Goal: Task Accomplishment & Management: Manage account settings

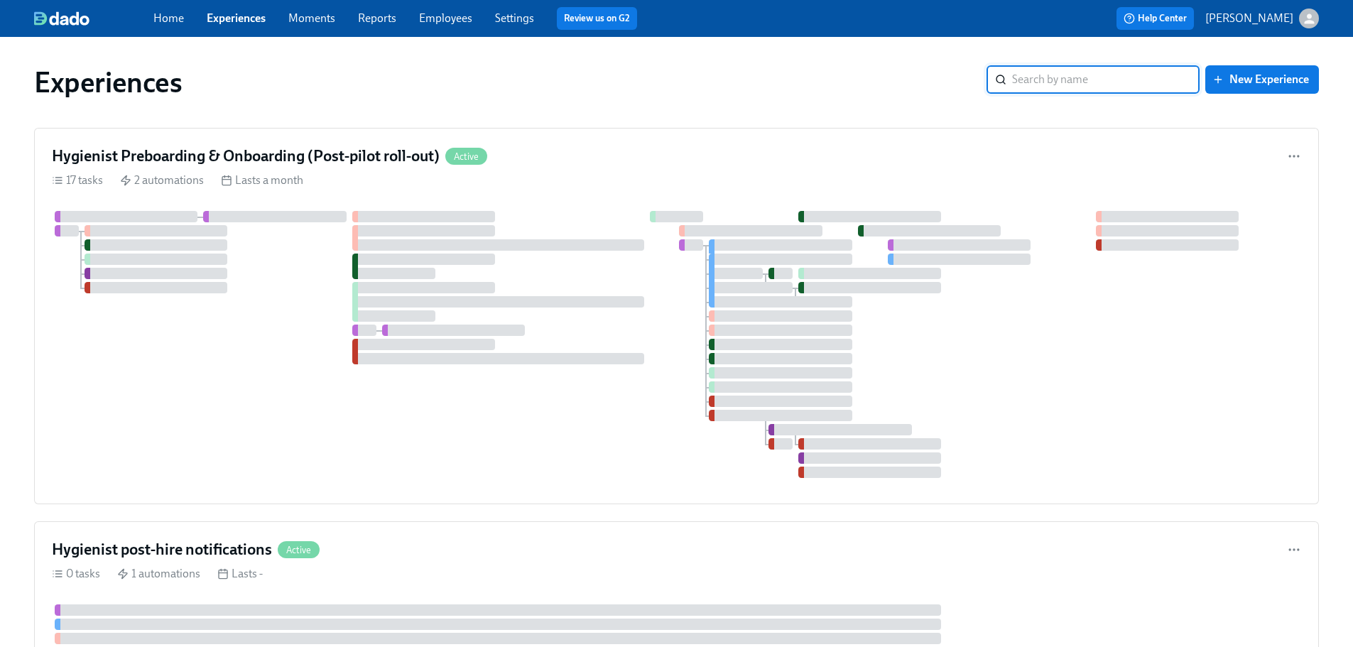
click at [1074, 75] on input "search" at bounding box center [1106, 79] width 188 height 28
type input "lovet"
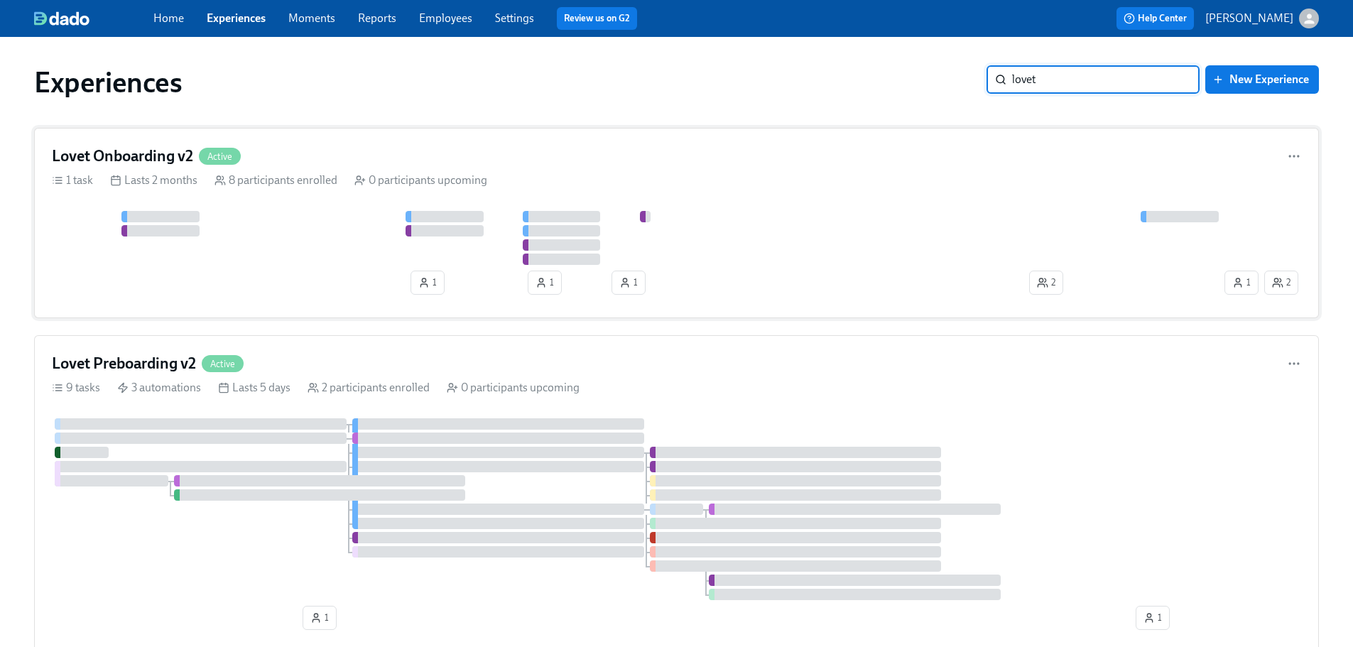
click at [136, 154] on h4 "Lovet Onboarding v2" at bounding box center [122, 156] width 141 height 21
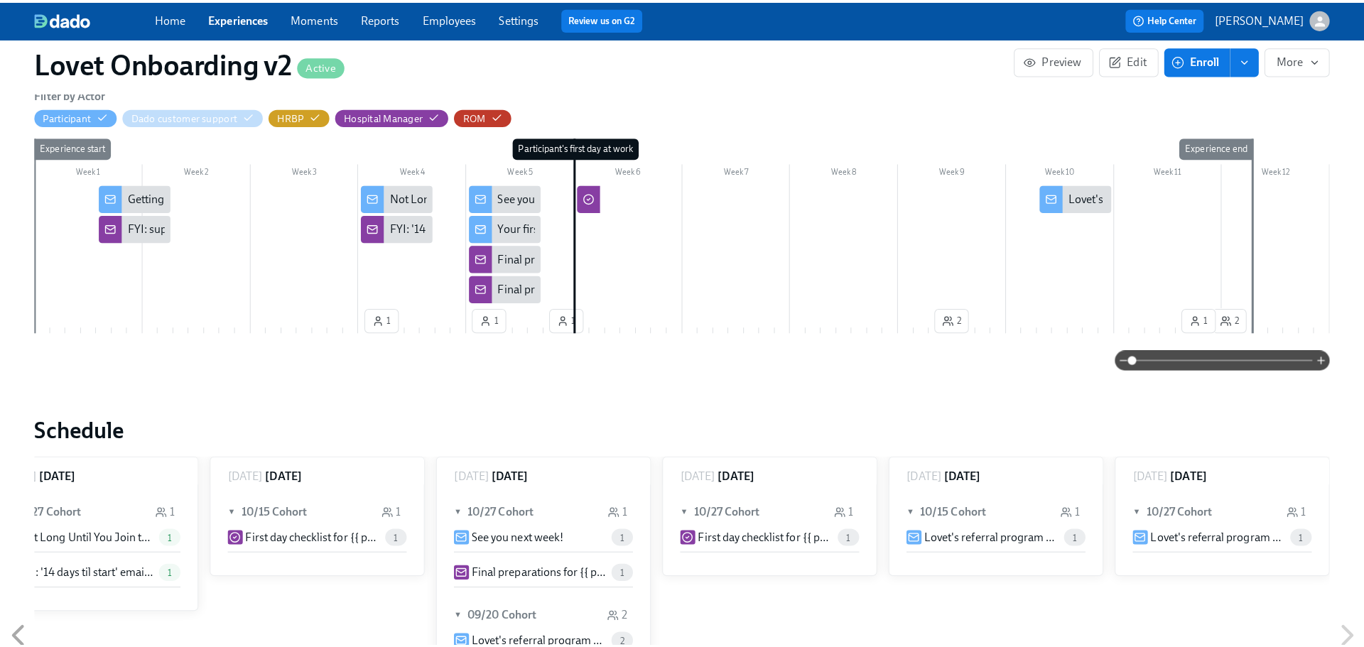
scroll to position [213, 0]
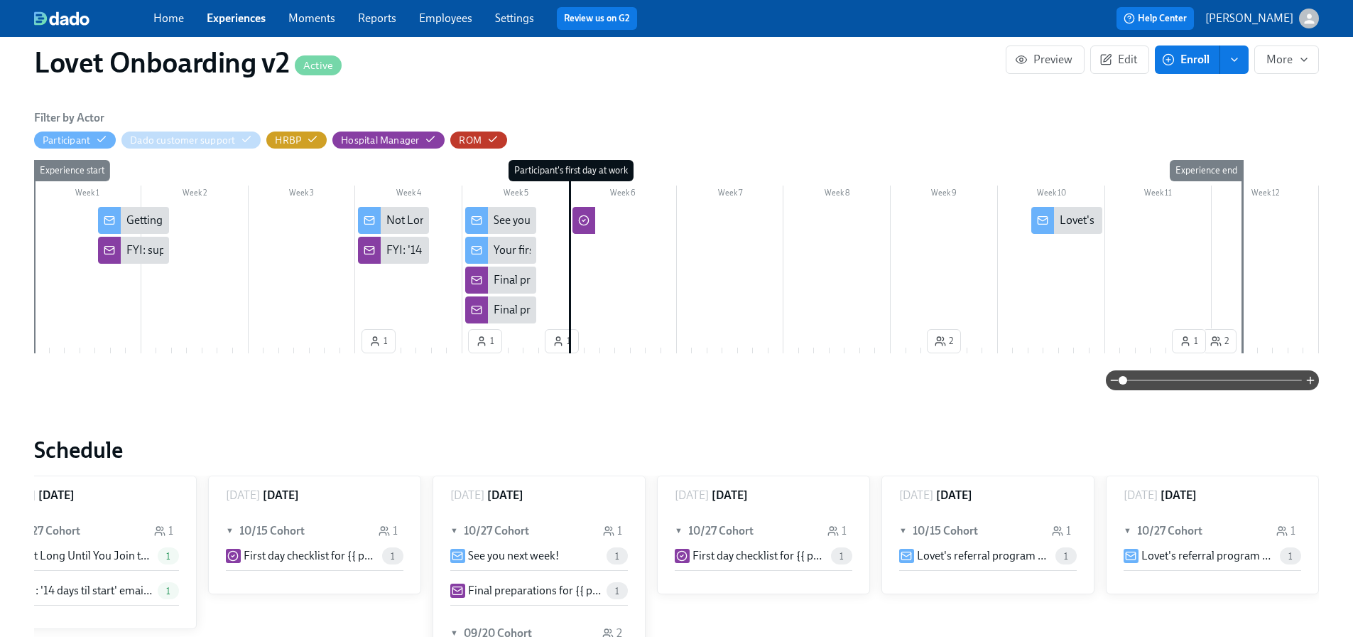
click at [155, 219] on div "Getting Ready for Lovet: Your Pre-Start Support Team!" at bounding box center [256, 220] width 261 height 16
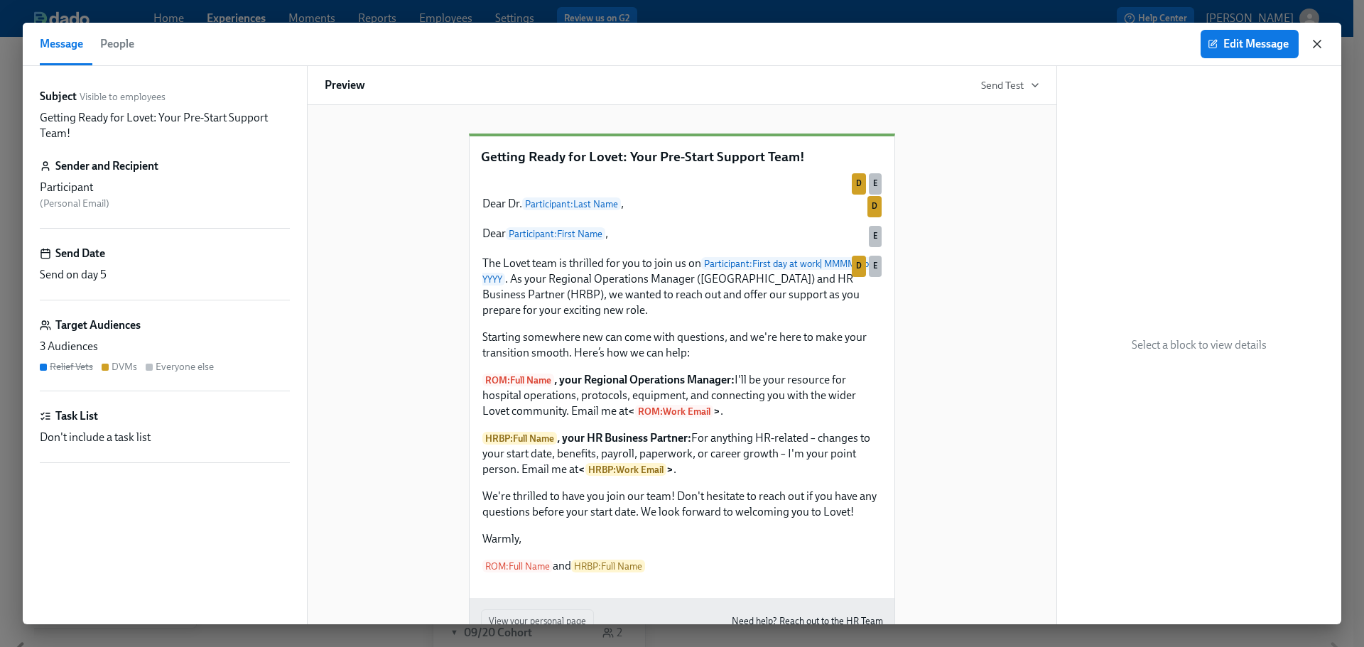
click at [1322, 43] on icon "button" at bounding box center [1317, 44] width 14 height 14
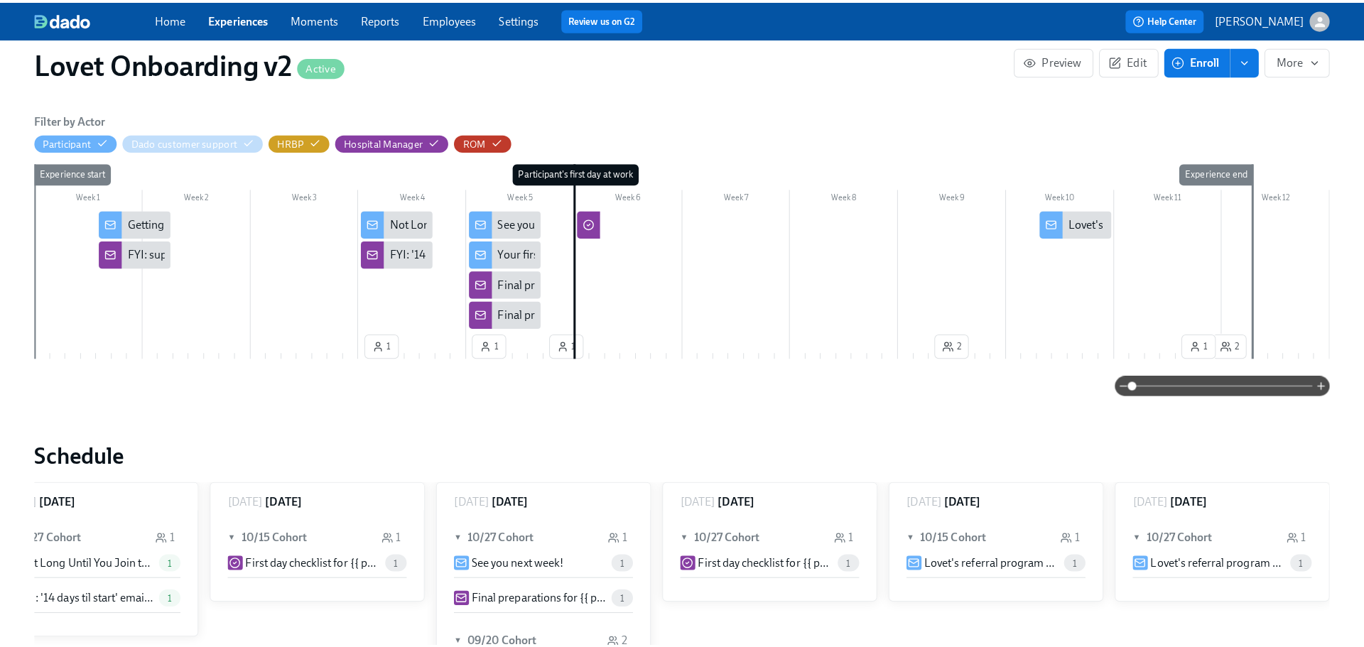
scroll to position [0, 3856]
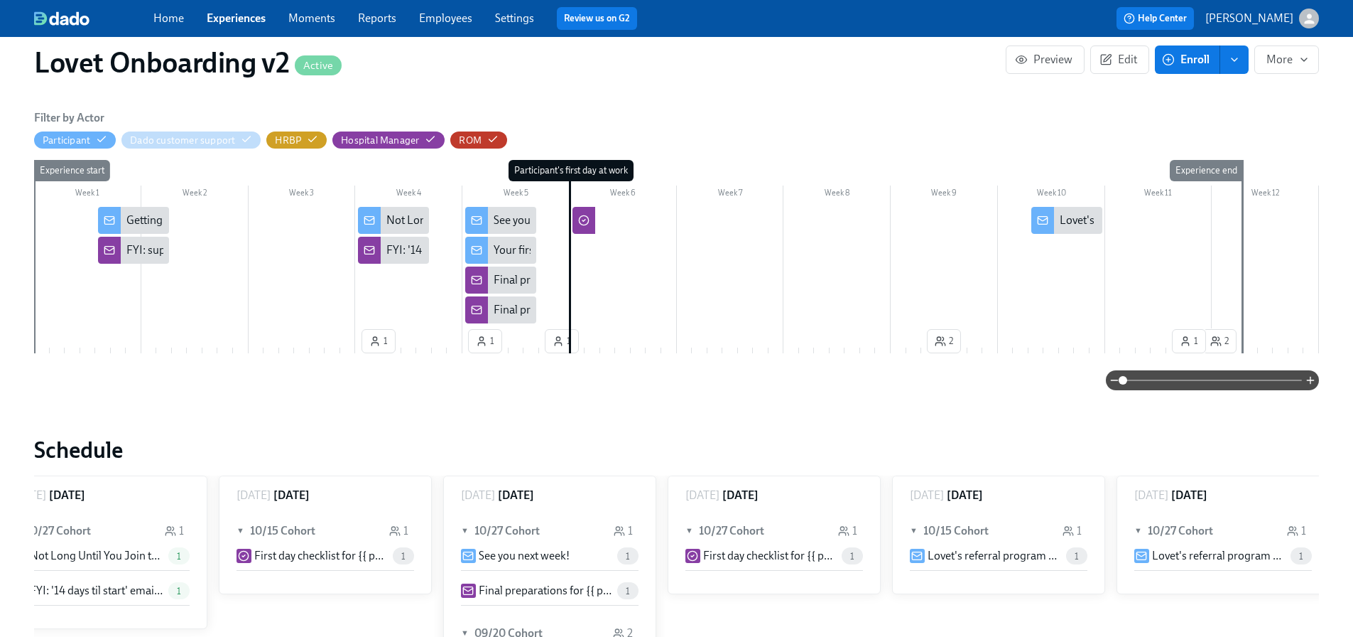
click at [149, 252] on div "FYI: support team email sent to new joiner {{ participant.fullName }}" at bounding box center [320, 250] width 388 height 16
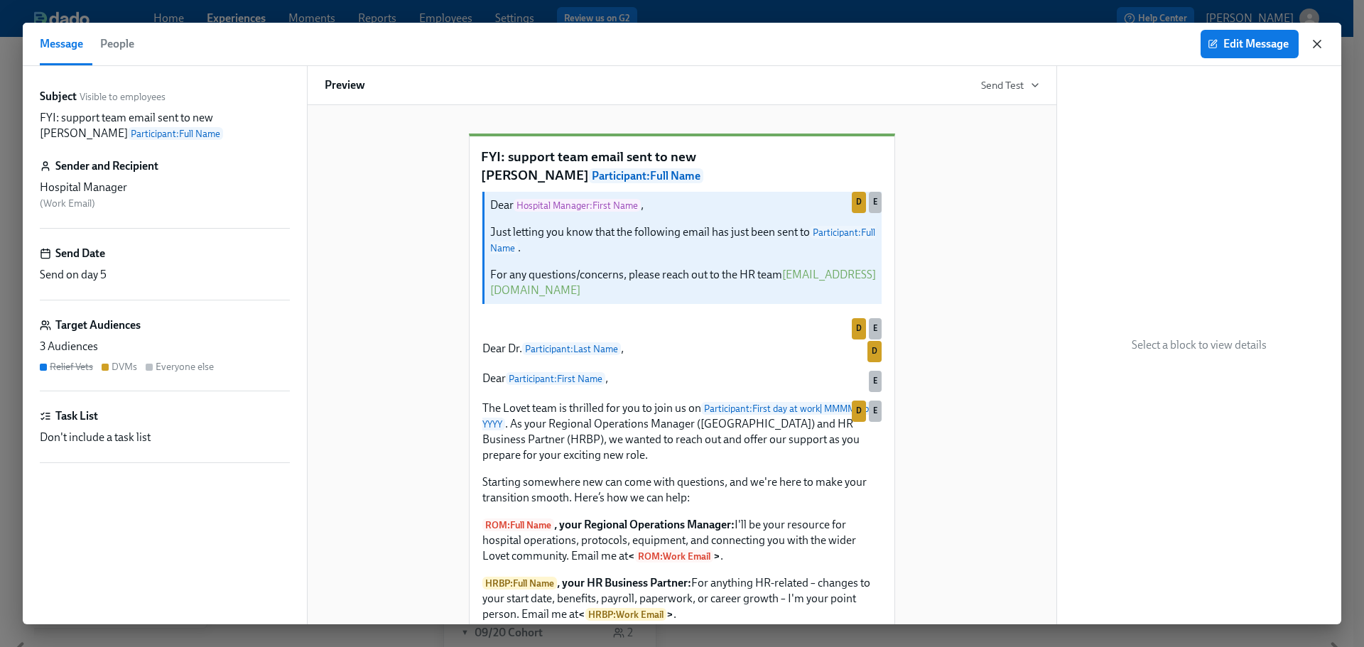
click at [1311, 45] on icon "button" at bounding box center [1317, 44] width 14 height 14
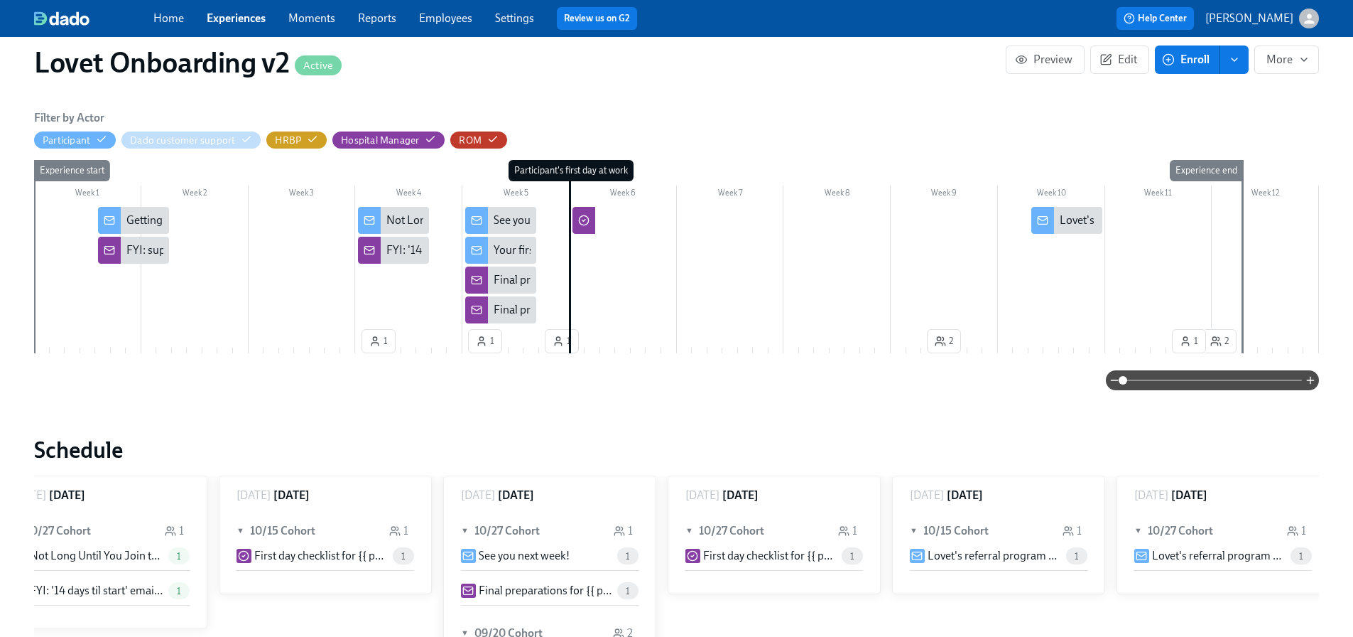
click at [401, 225] on div "Not Long Until You Join the Lovet Team!" at bounding box center [483, 220] width 195 height 16
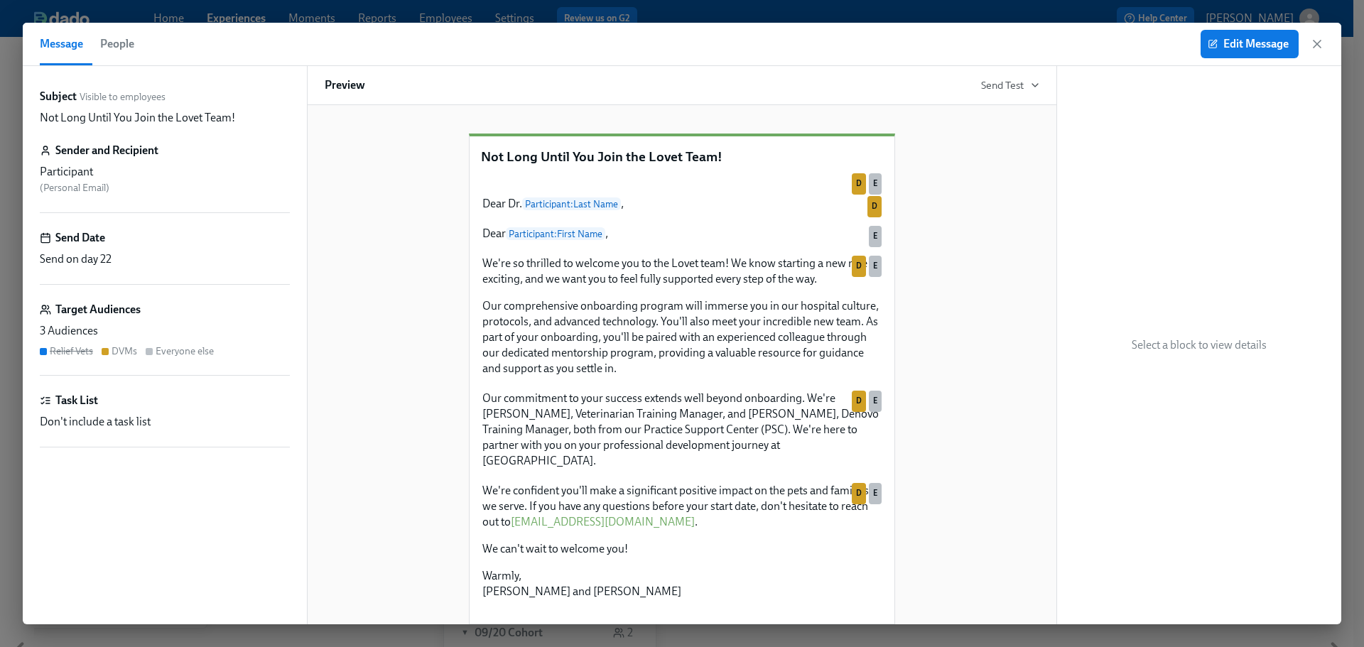
scroll to position [355, 0]
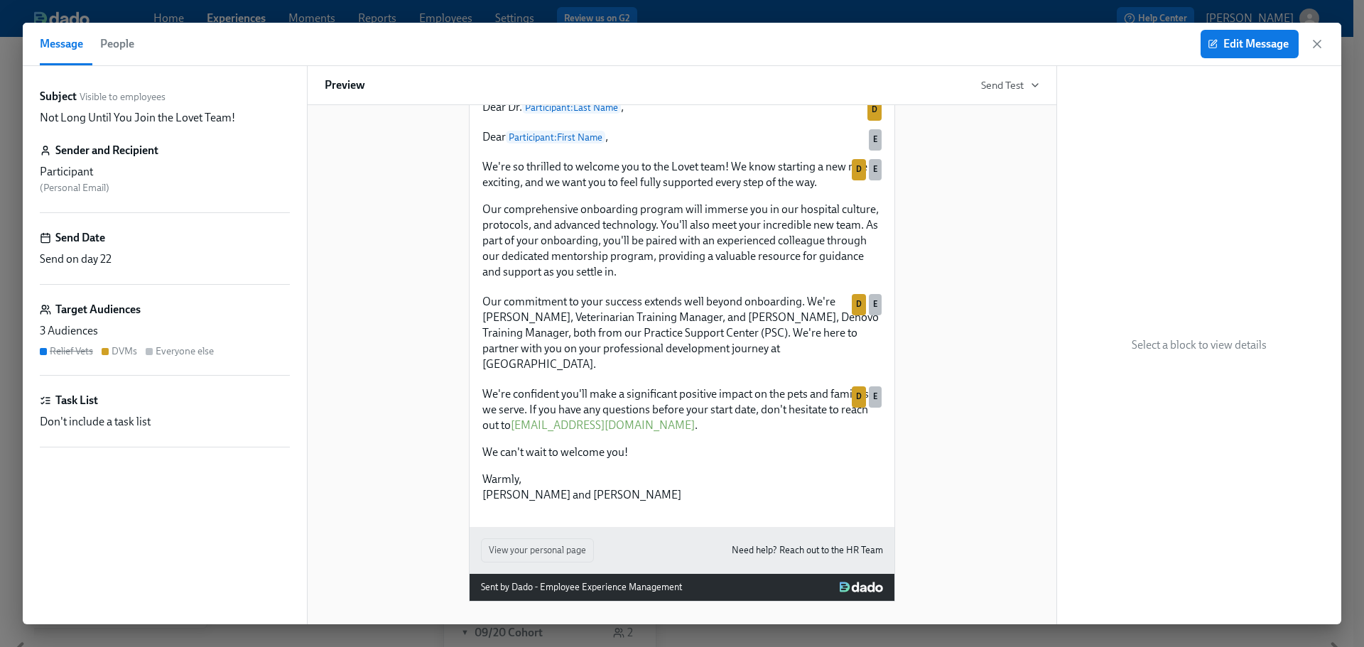
click at [1309, 45] on div "Edit Message" at bounding box center [1263, 44] width 124 height 28
click at [1315, 45] on icon "button" at bounding box center [1316, 43] width 7 height 7
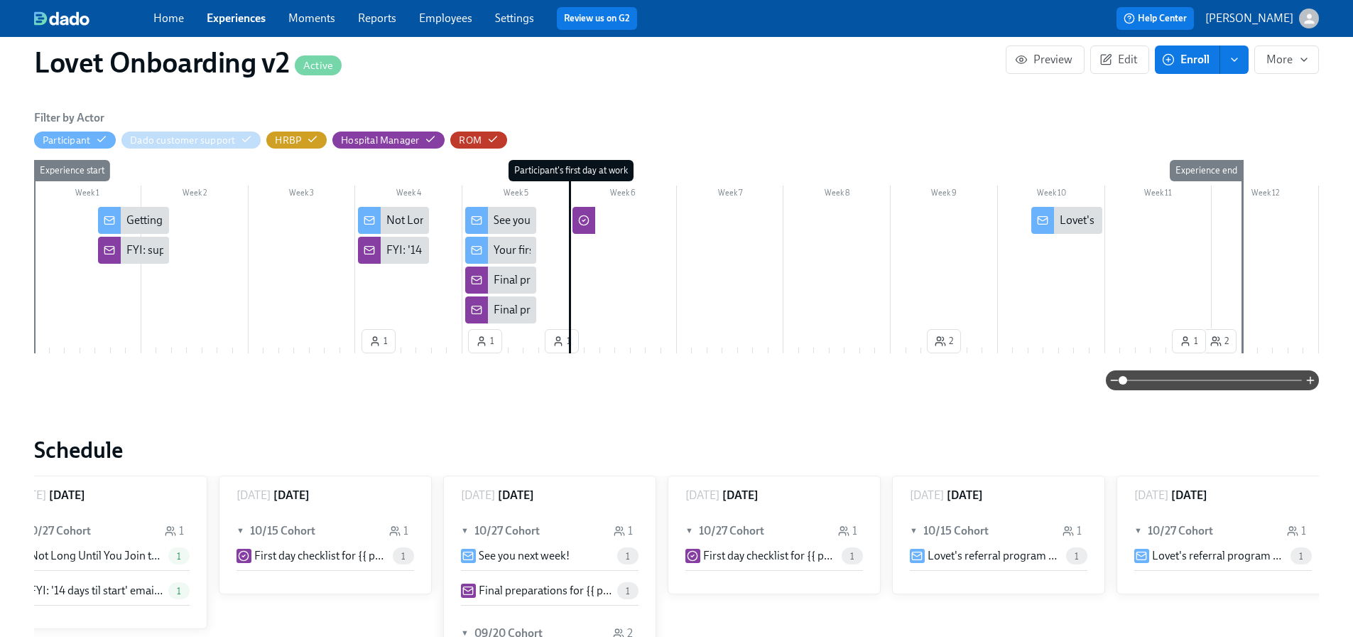
click at [494, 214] on div "See you next week!" at bounding box center [539, 220] width 91 height 16
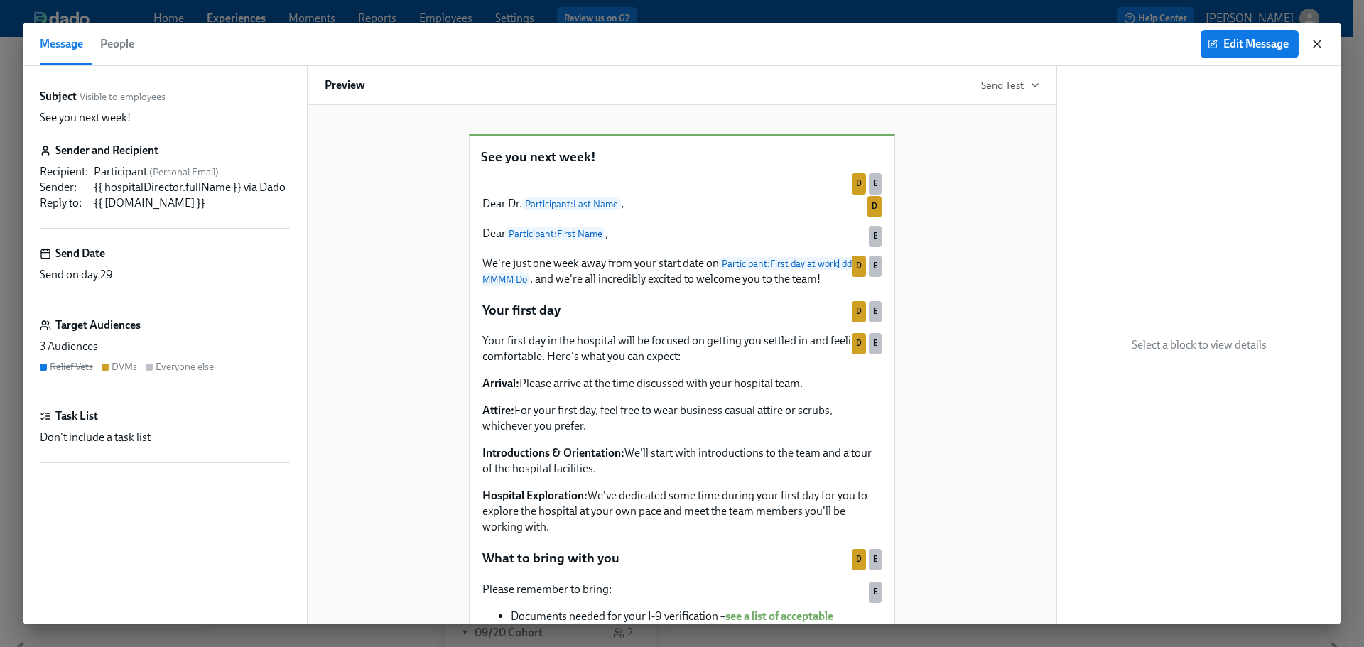
click at [1323, 49] on icon "button" at bounding box center [1317, 44] width 14 height 14
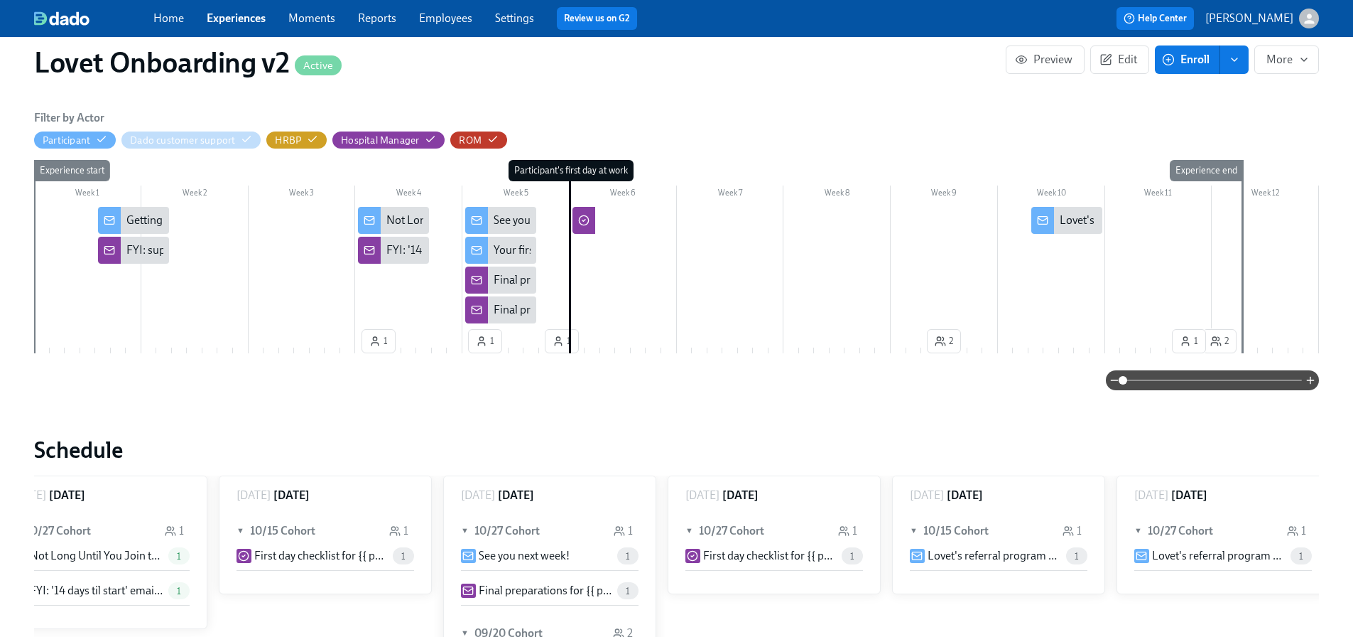
click at [528, 246] on div "Your first shift guide" at bounding box center [542, 250] width 97 height 16
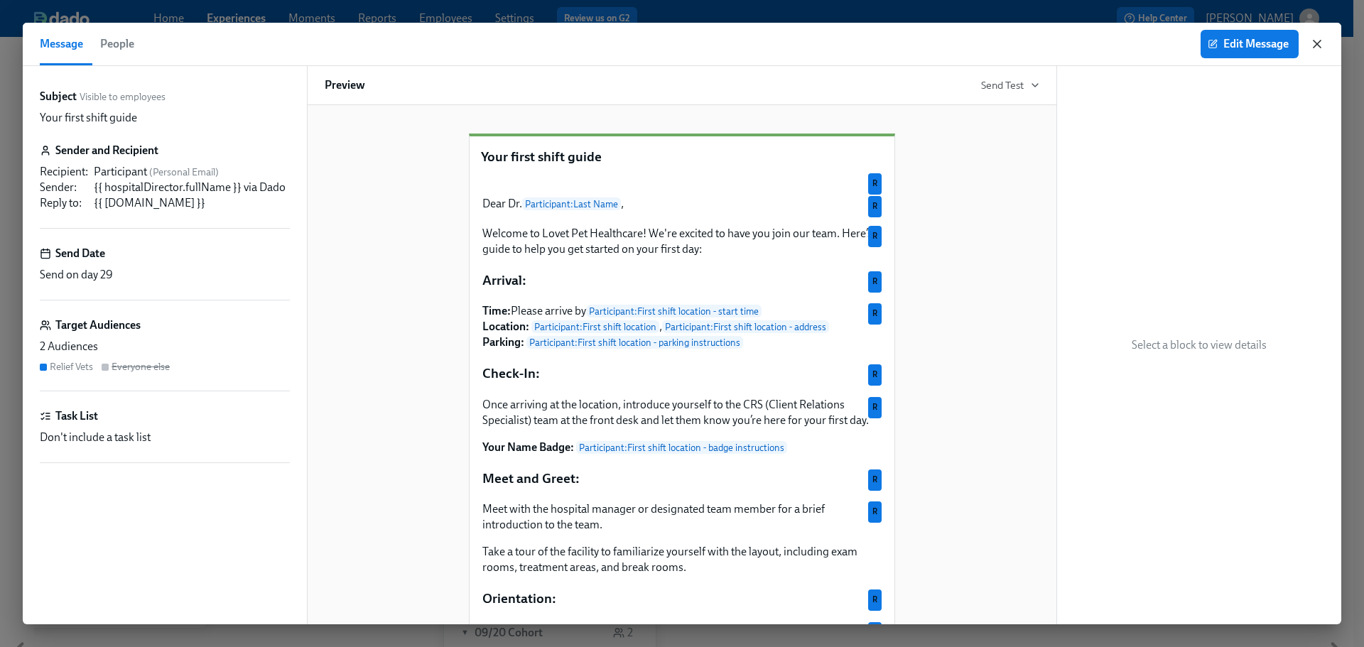
click at [1313, 45] on icon "button" at bounding box center [1317, 44] width 14 height 14
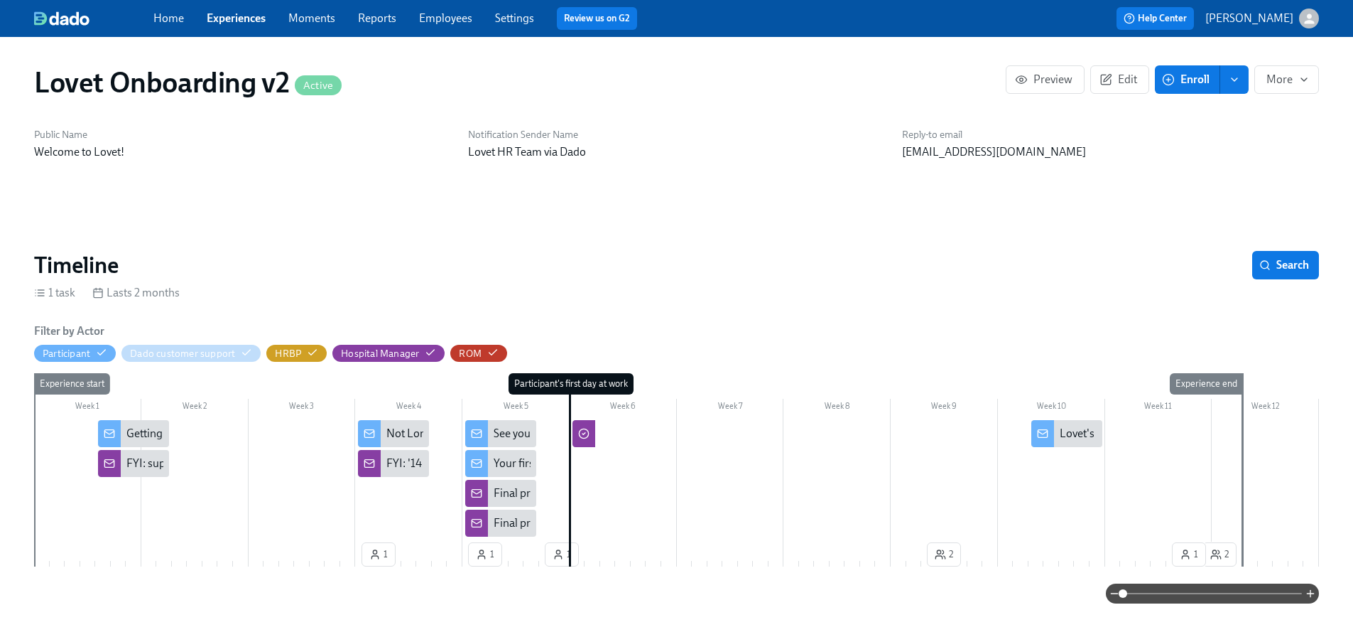
scroll to position [213, 0]
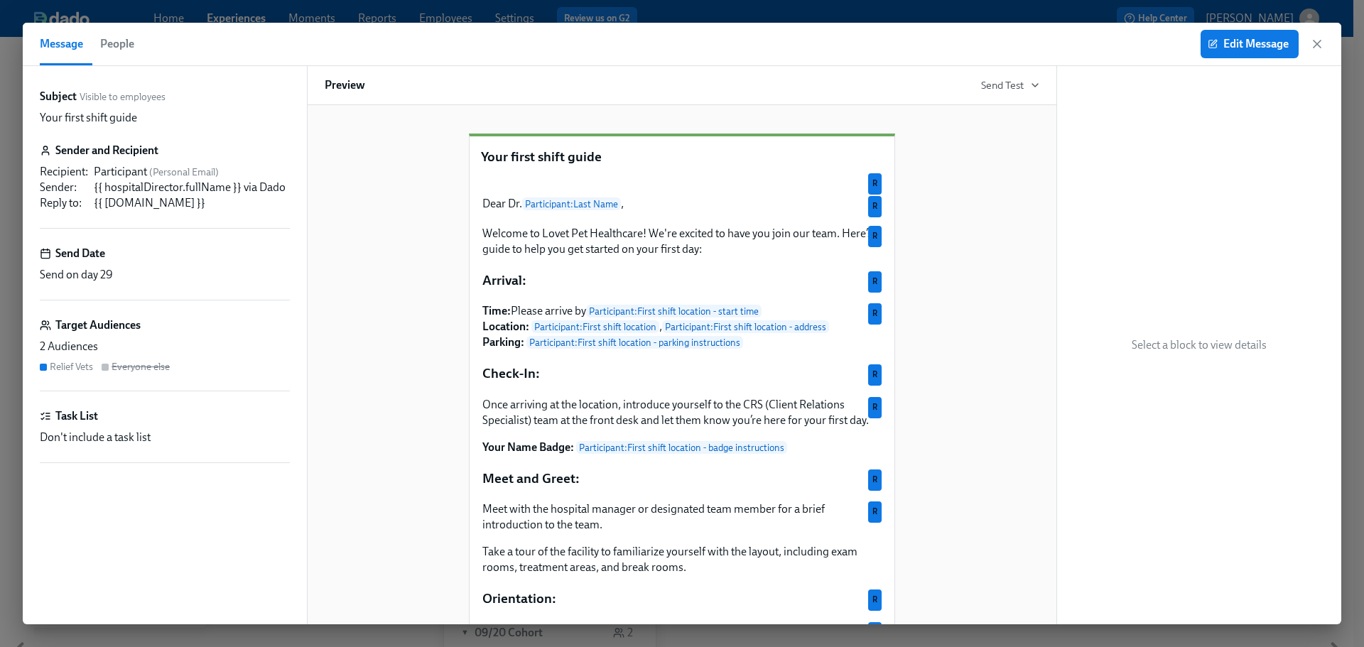
click at [1318, 40] on icon "button" at bounding box center [1317, 44] width 14 height 14
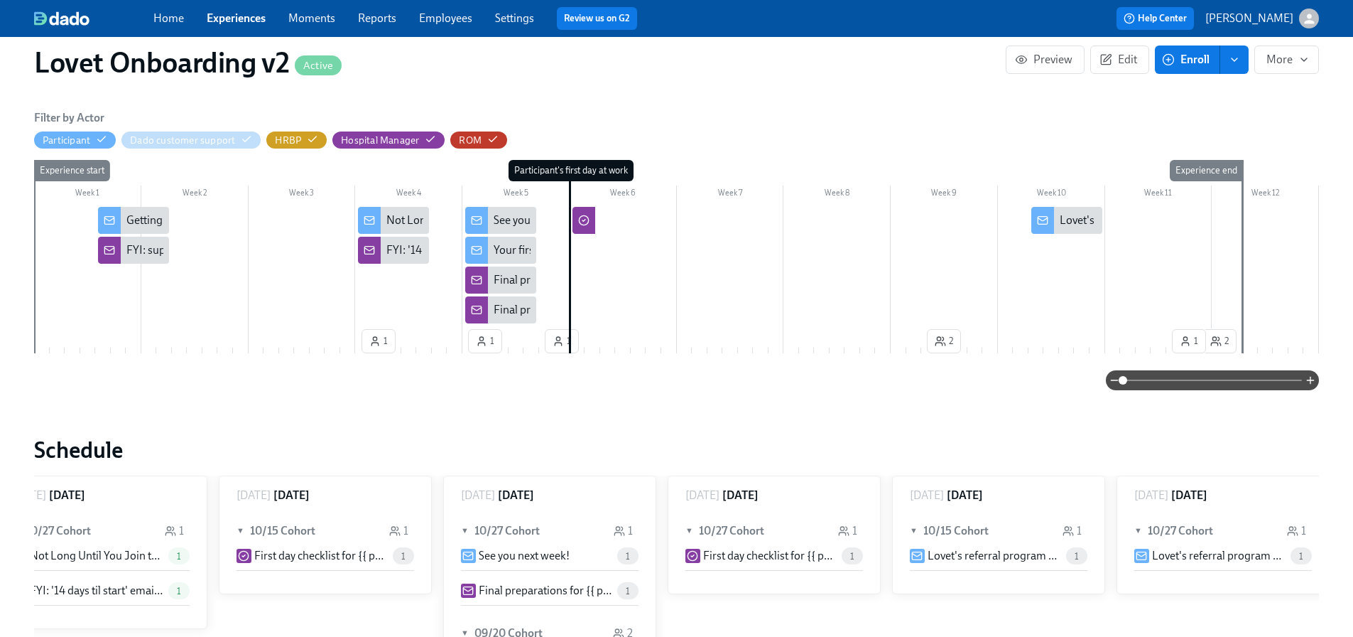
click at [248, 16] on link "Experiences" at bounding box center [236, 17] width 59 height 13
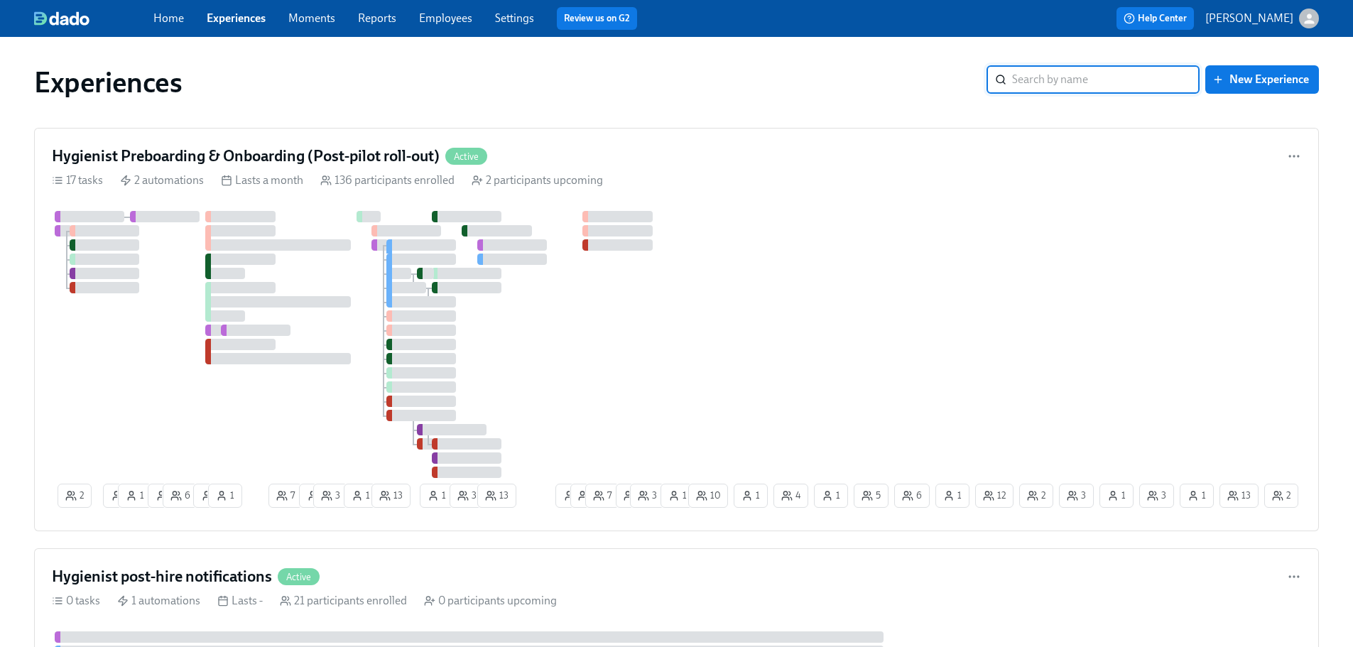
click at [1066, 85] on input "search" at bounding box center [1106, 79] width 188 height 28
type input "lovet"
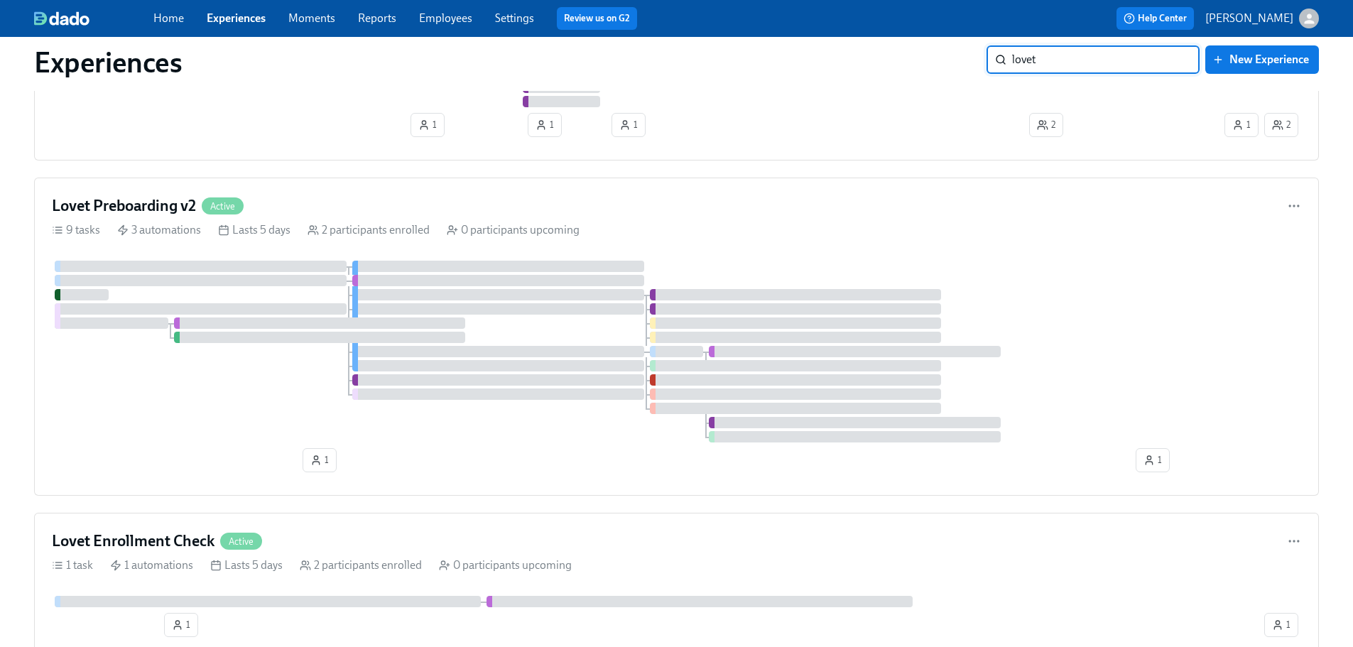
scroll to position [119, 0]
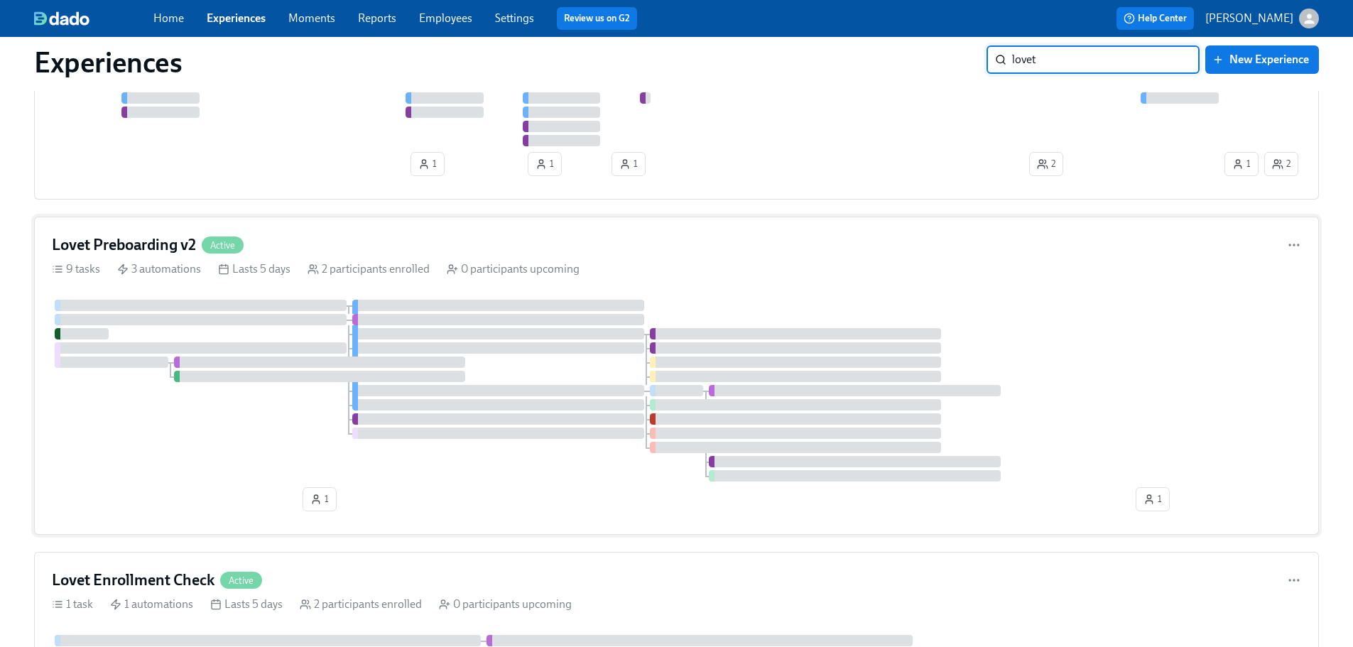
click at [144, 245] on h4 "Lovet Preboarding v2" at bounding box center [124, 244] width 144 height 21
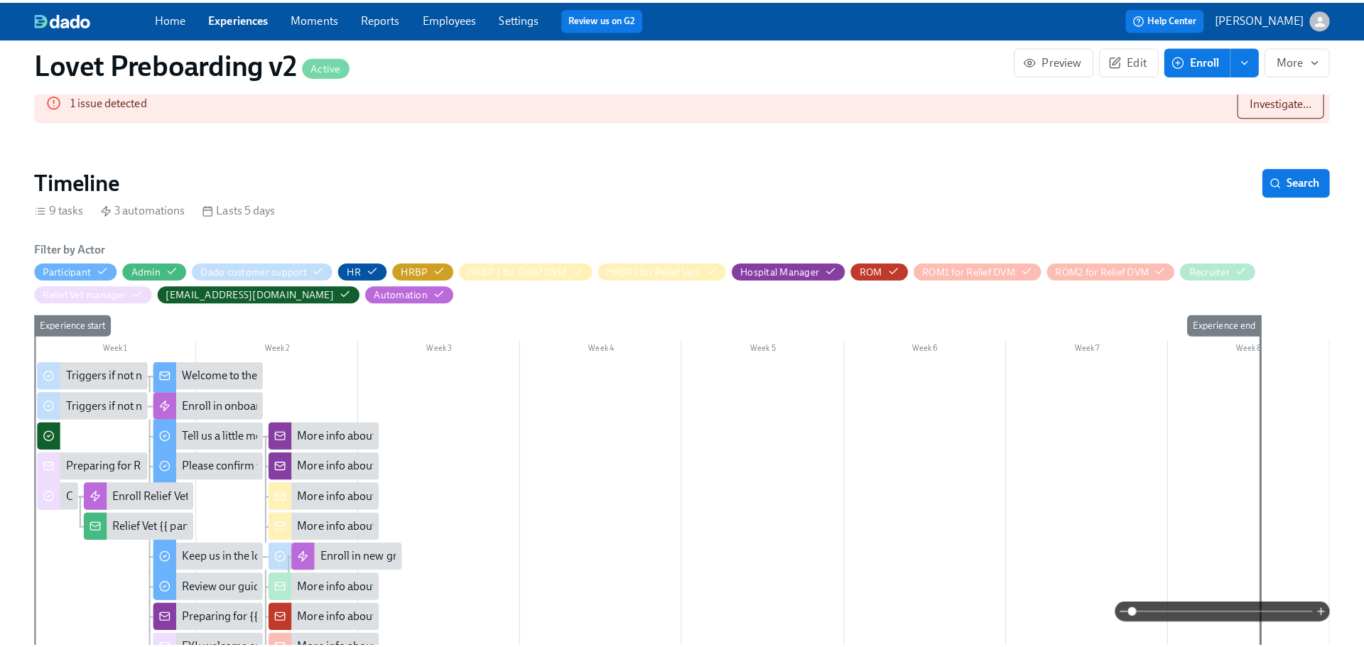
scroll to position [213, 0]
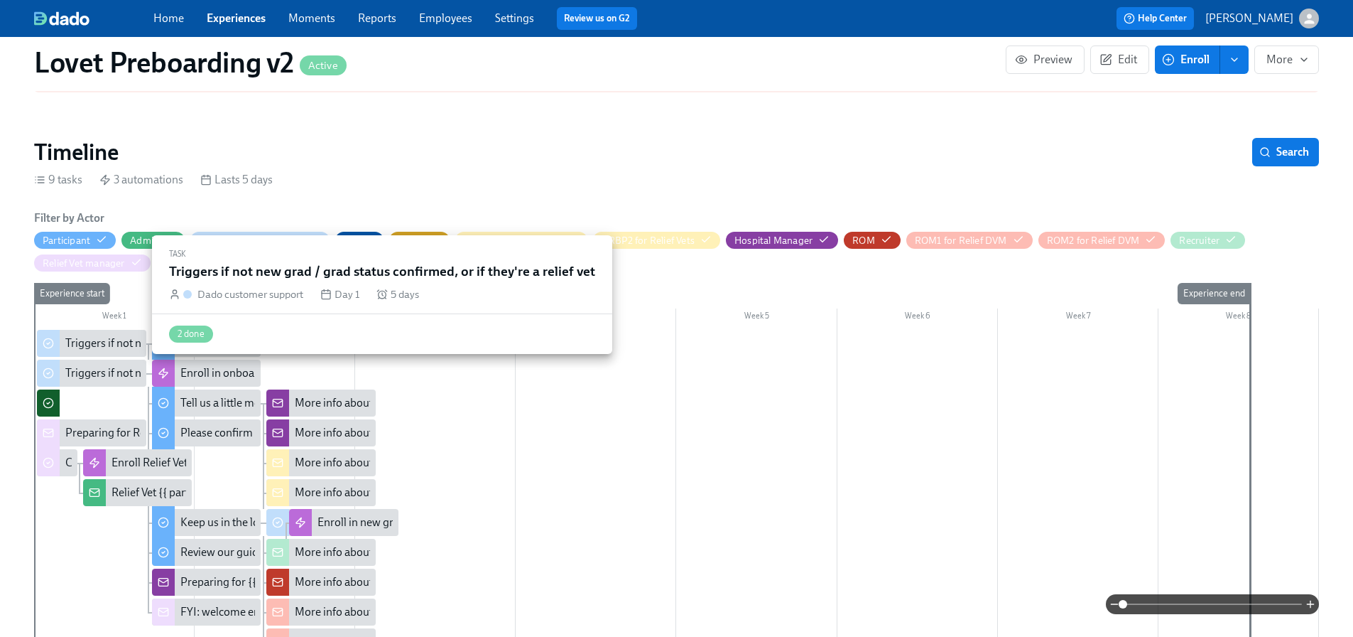
click at [102, 335] on div "Triggers if not new grad / grad status confirmed, or if they're a relief vet" at bounding box center [235, 343] width 341 height 16
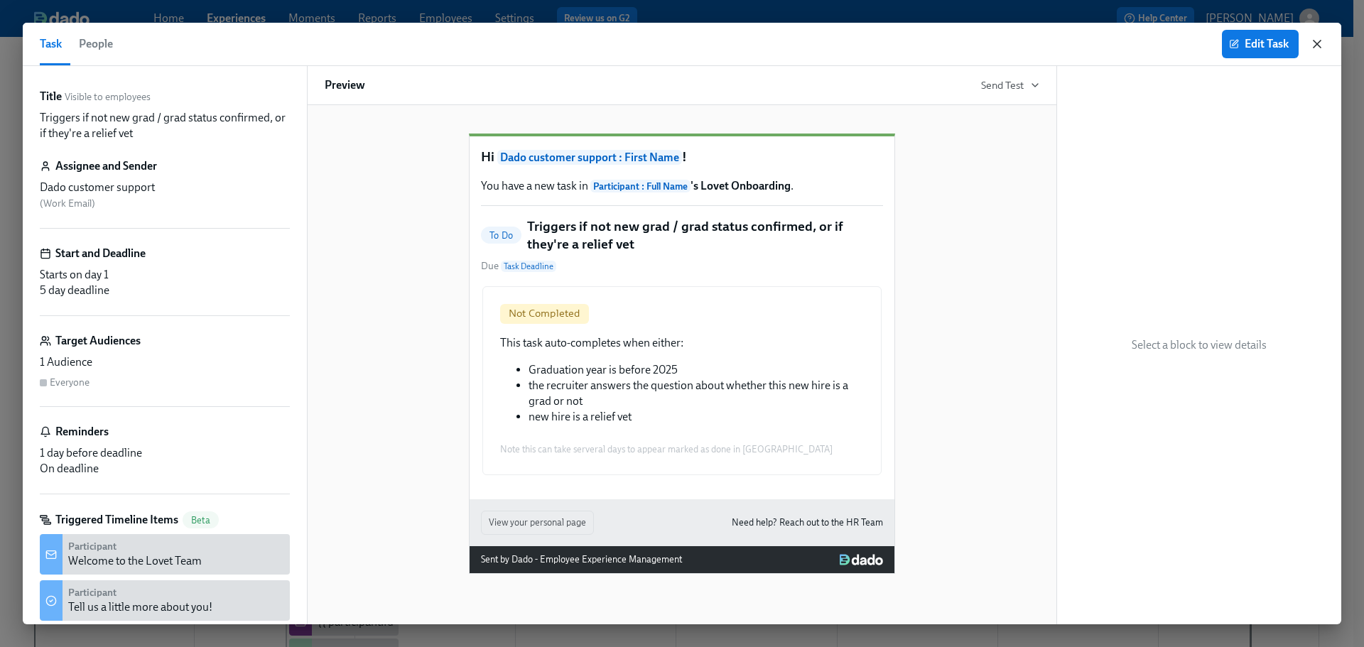
click at [1321, 38] on icon "button" at bounding box center [1317, 44] width 14 height 14
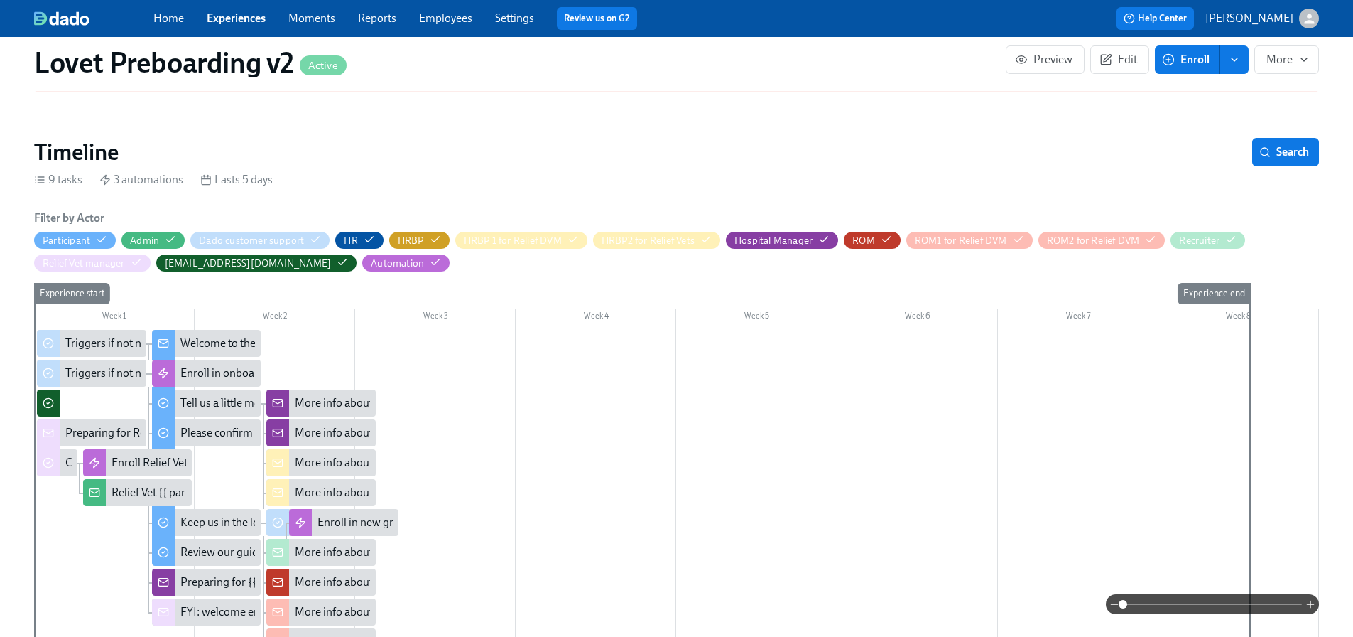
click at [104, 425] on div "Preparing for Relief Vet {{ participant.fullName }}'s start" at bounding box center [199, 433] width 269 height 16
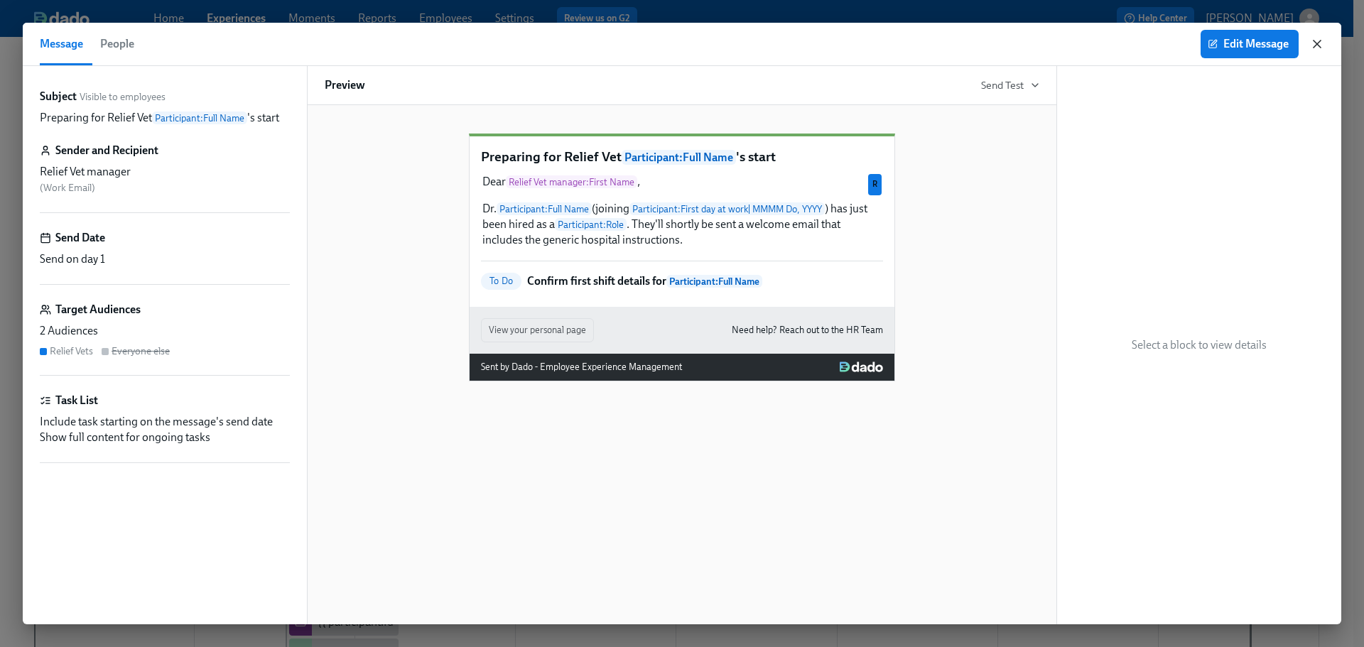
click at [1313, 40] on icon "button" at bounding box center [1316, 43] width 7 height 7
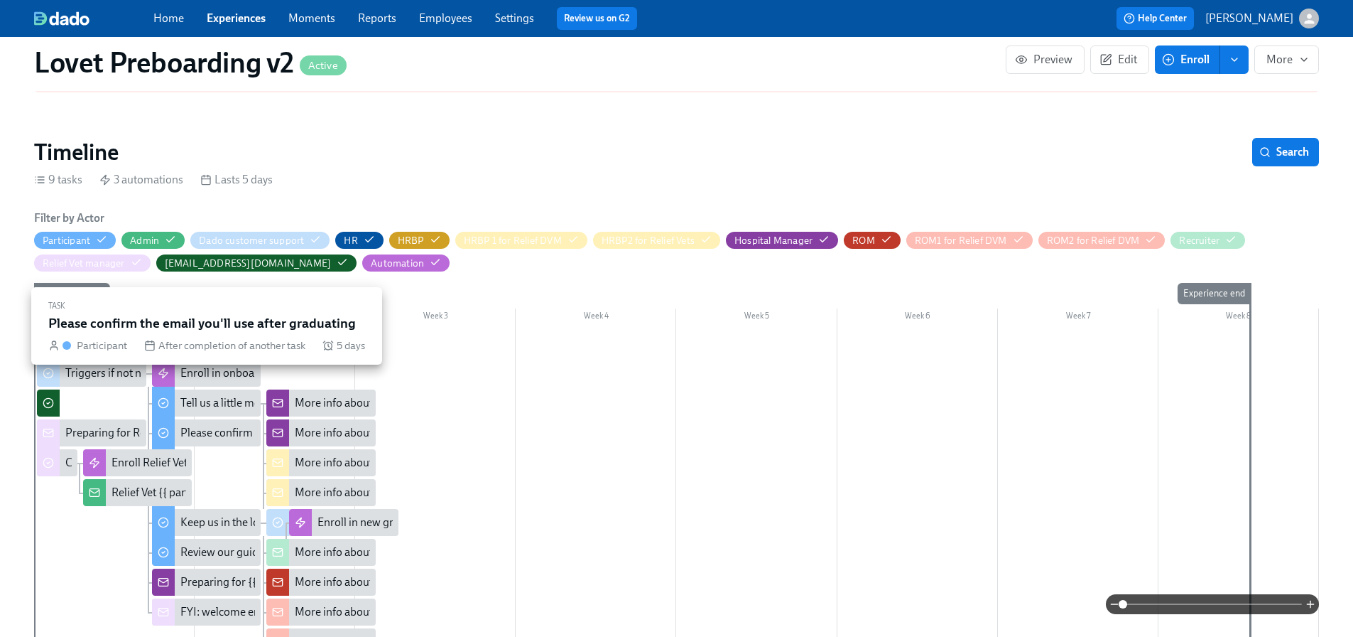
click at [213, 425] on div "Please confirm the email you'll use after graduating" at bounding box center [304, 433] width 248 height 16
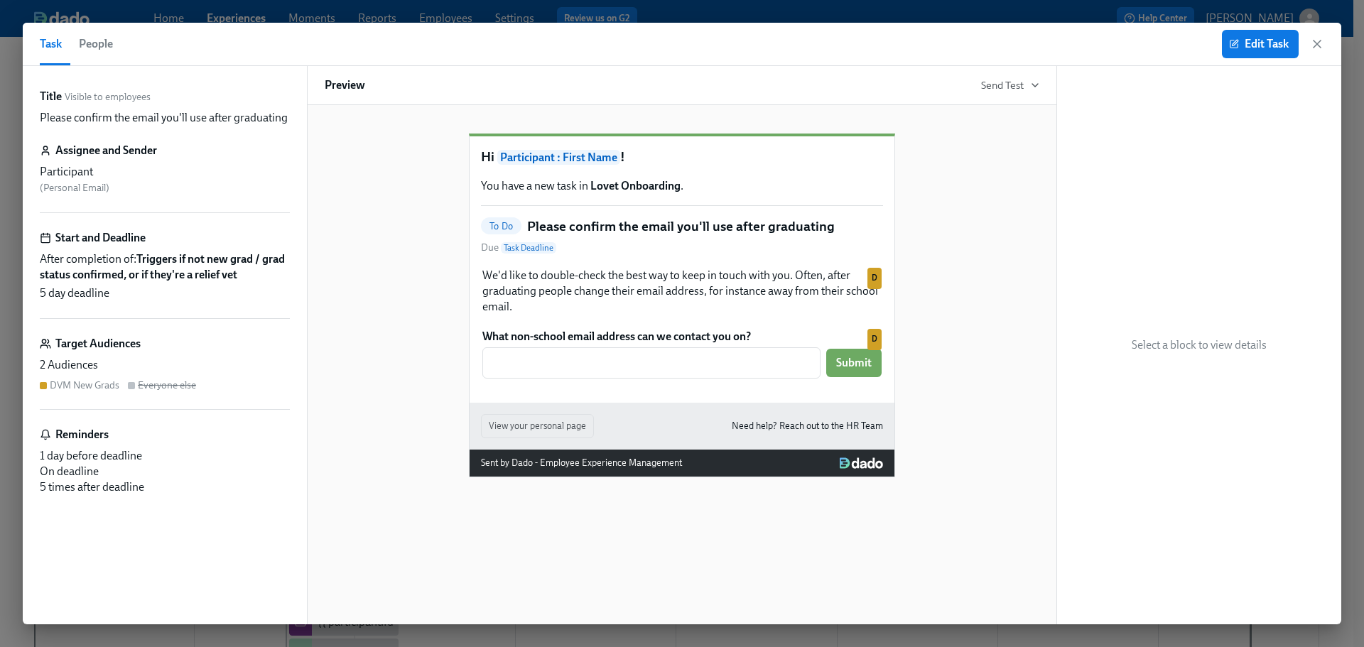
click at [222, 375] on div "2 Audiences DVM New Grads Everyone else" at bounding box center [165, 374] width 250 height 35
click at [1314, 41] on icon "button" at bounding box center [1316, 43] width 7 height 7
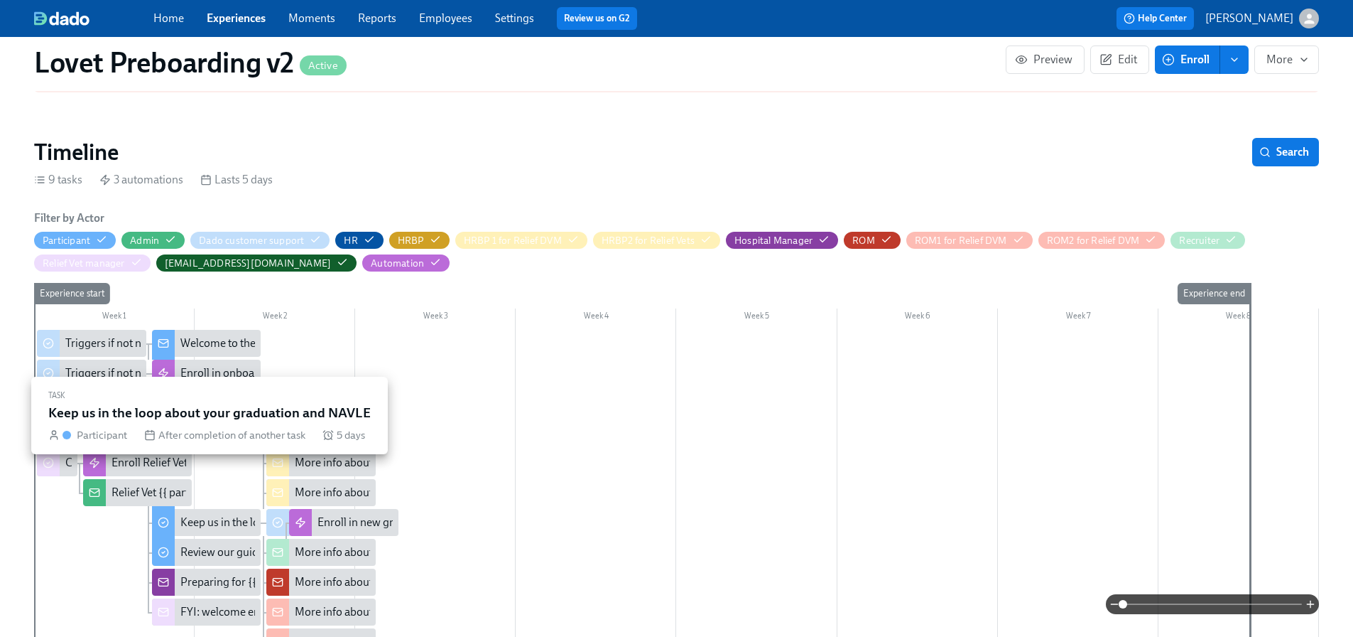
click at [211, 514] on div "Keep us in the loop about your graduation and NAVLE" at bounding box center [309, 522] width 259 height 16
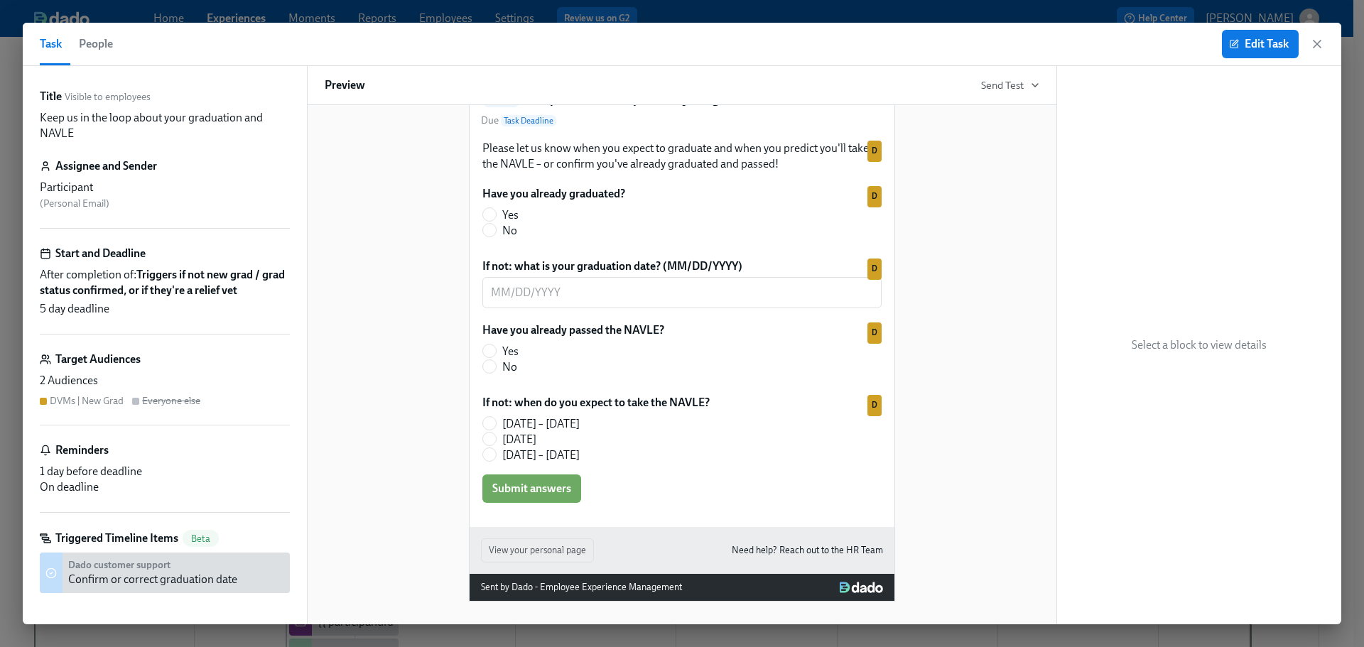
scroll to position [146, 0]
click at [1317, 46] on icon "button" at bounding box center [1317, 44] width 14 height 14
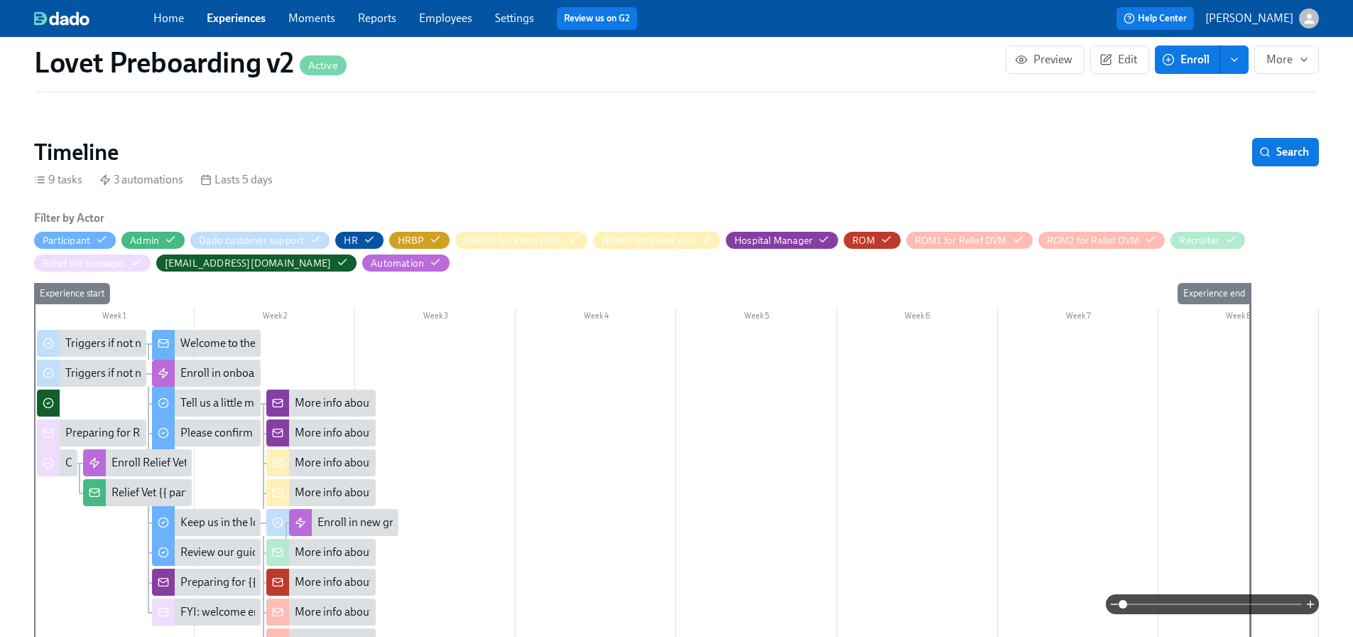
click at [202, 574] on div "Preparing for {{ participant.fullName }}'s start" at bounding box center [291, 582] width 222 height 16
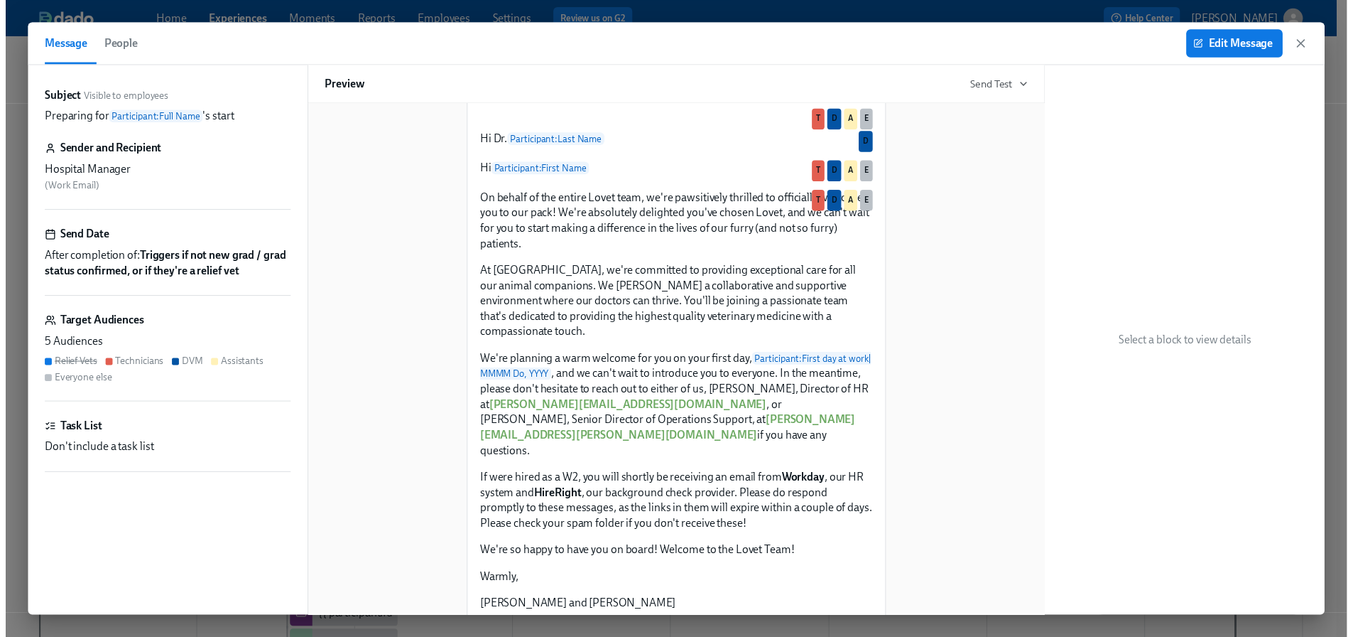
scroll to position [470, 0]
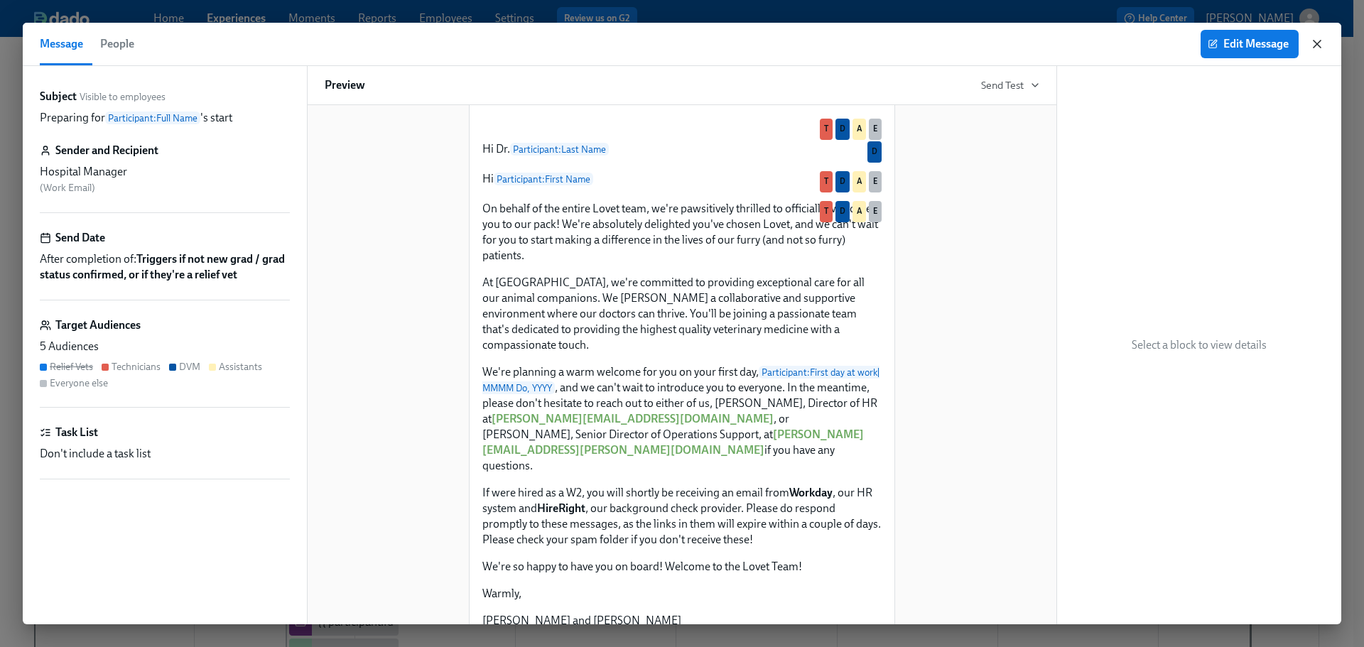
click at [1319, 43] on icon "button" at bounding box center [1316, 43] width 7 height 7
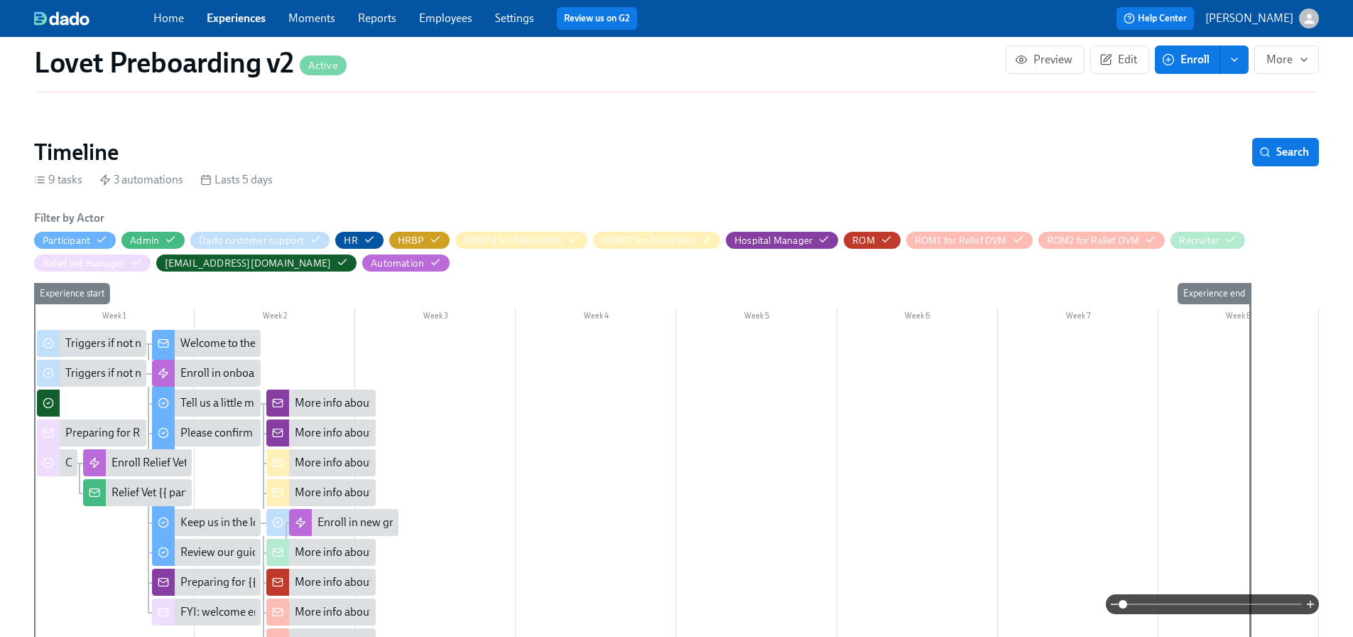
click at [200, 604] on div "FYI: welcome email sent to new Relief Vet {{ participant.fullName }}" at bounding box center [341, 612] width 323 height 16
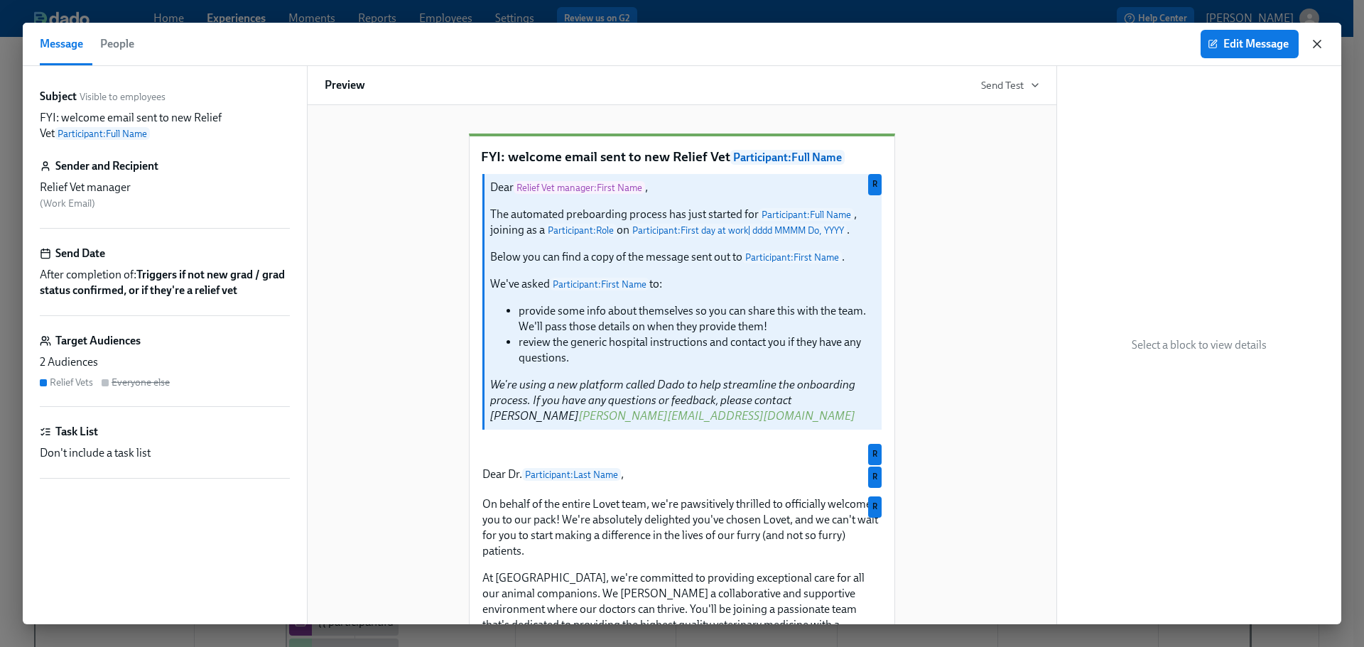
click at [1316, 42] on icon "button" at bounding box center [1317, 44] width 14 height 14
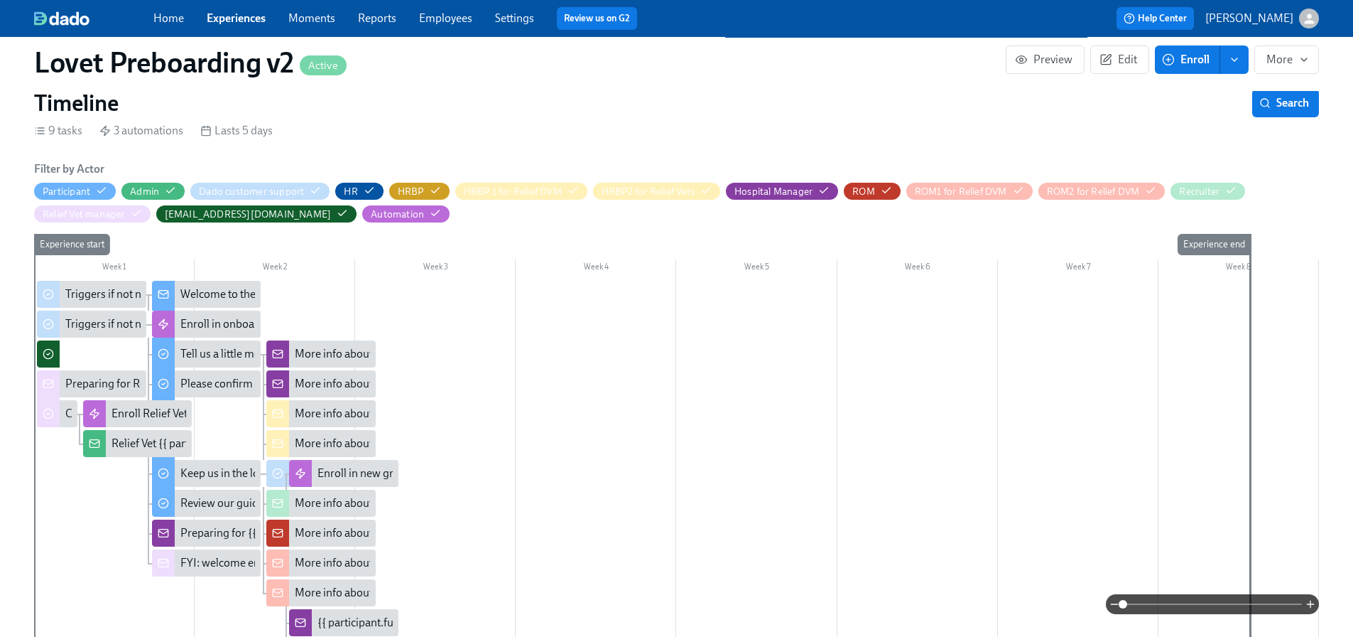
scroll to position [284, 0]
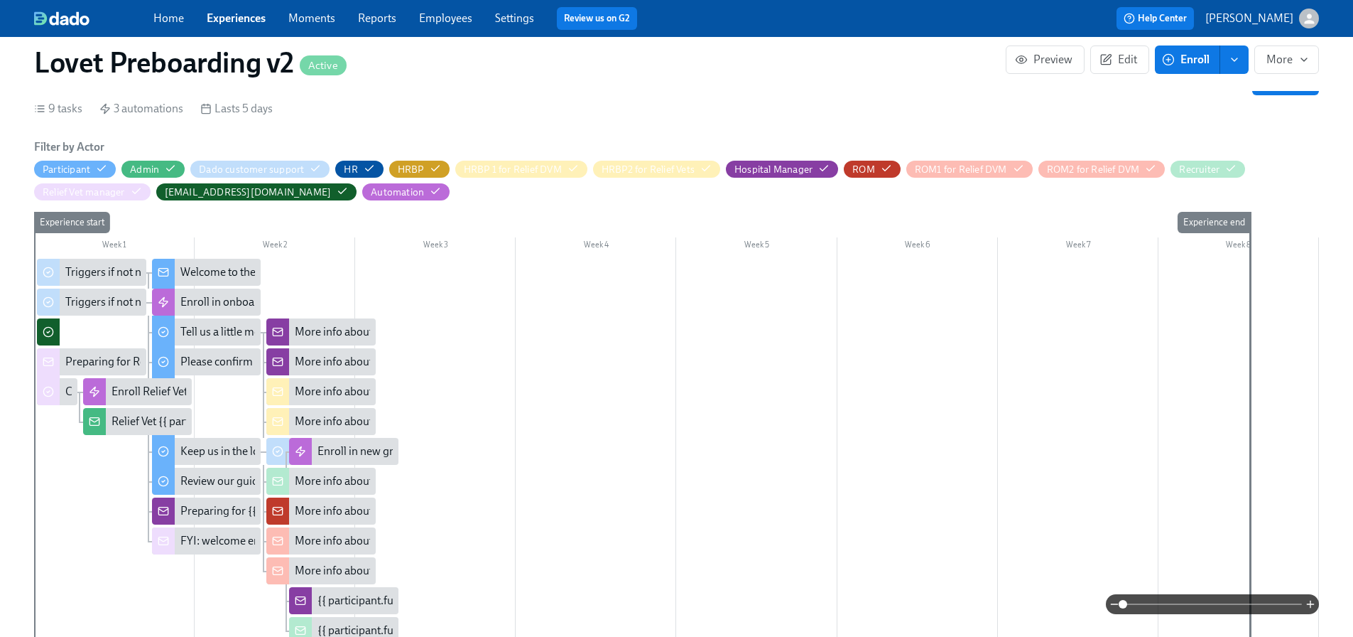
click at [335, 324] on div "More info about new Relief Vet {{ participant.fullName }} (starting {{ particip…" at bounding box center [563, 332] width 536 height 16
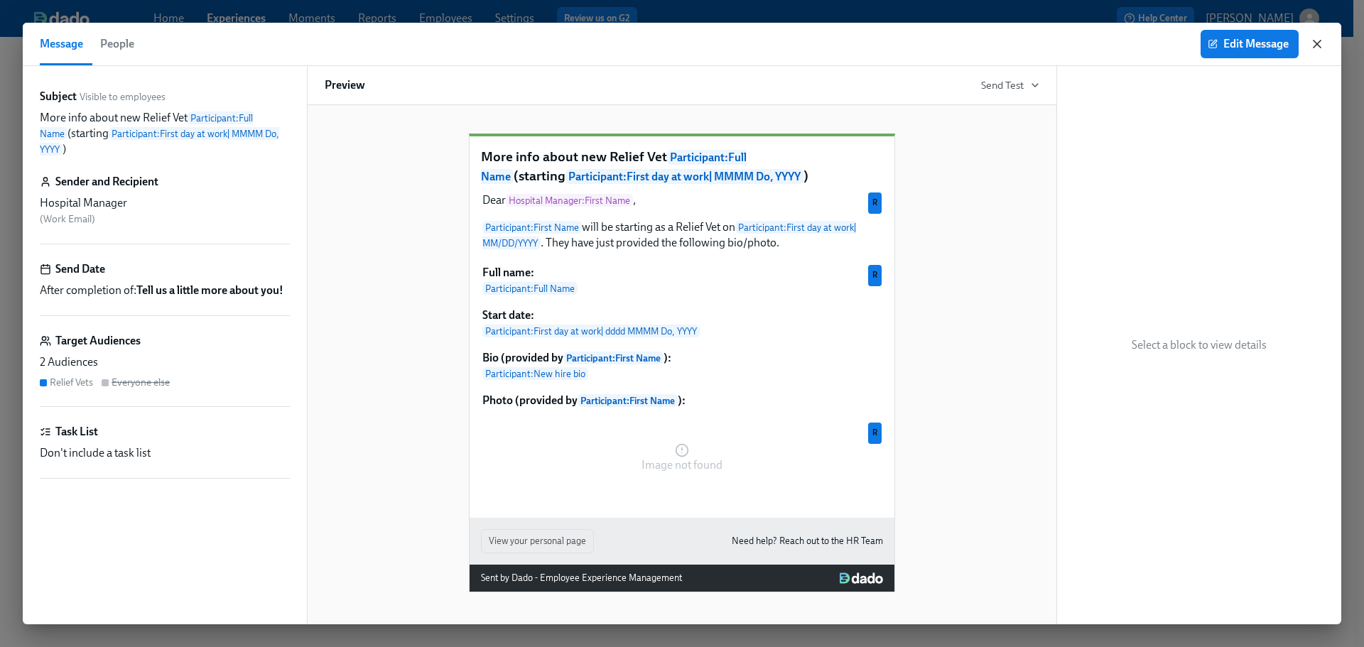
click at [1316, 45] on icon "button" at bounding box center [1316, 43] width 7 height 7
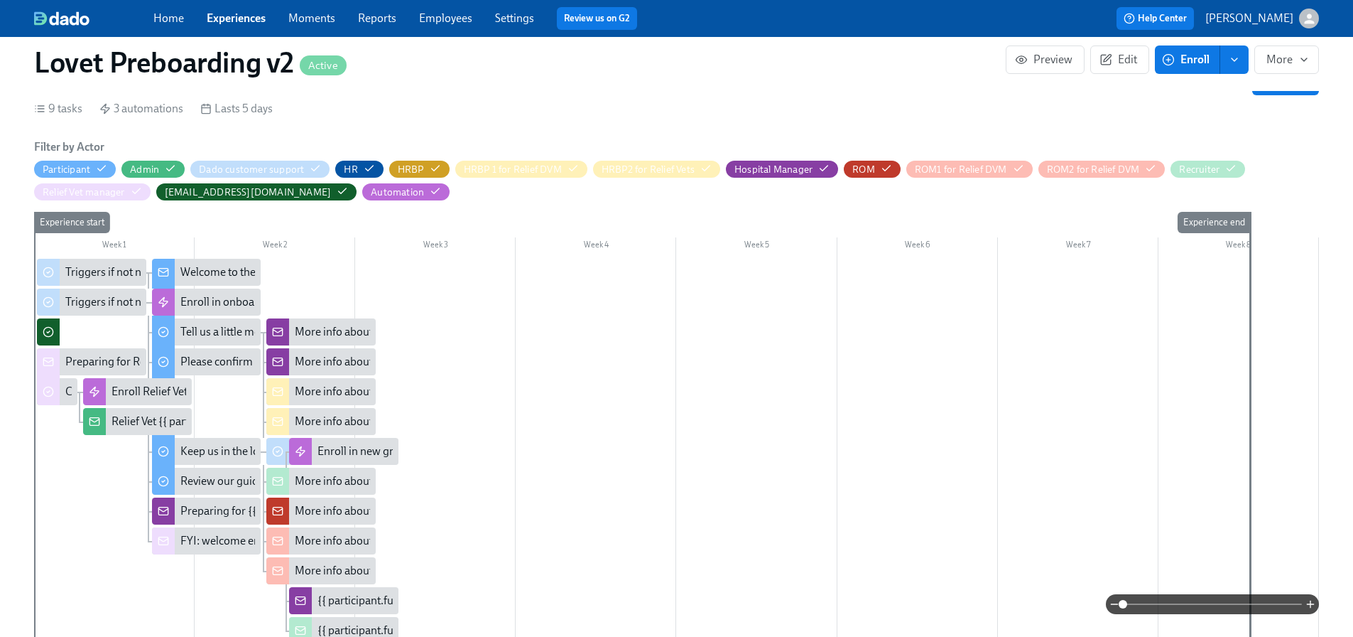
click at [340, 384] on div "More info about new Relief Vet {{ participant.fullName }} (starting {{ particip…" at bounding box center [563, 392] width 536 height 16
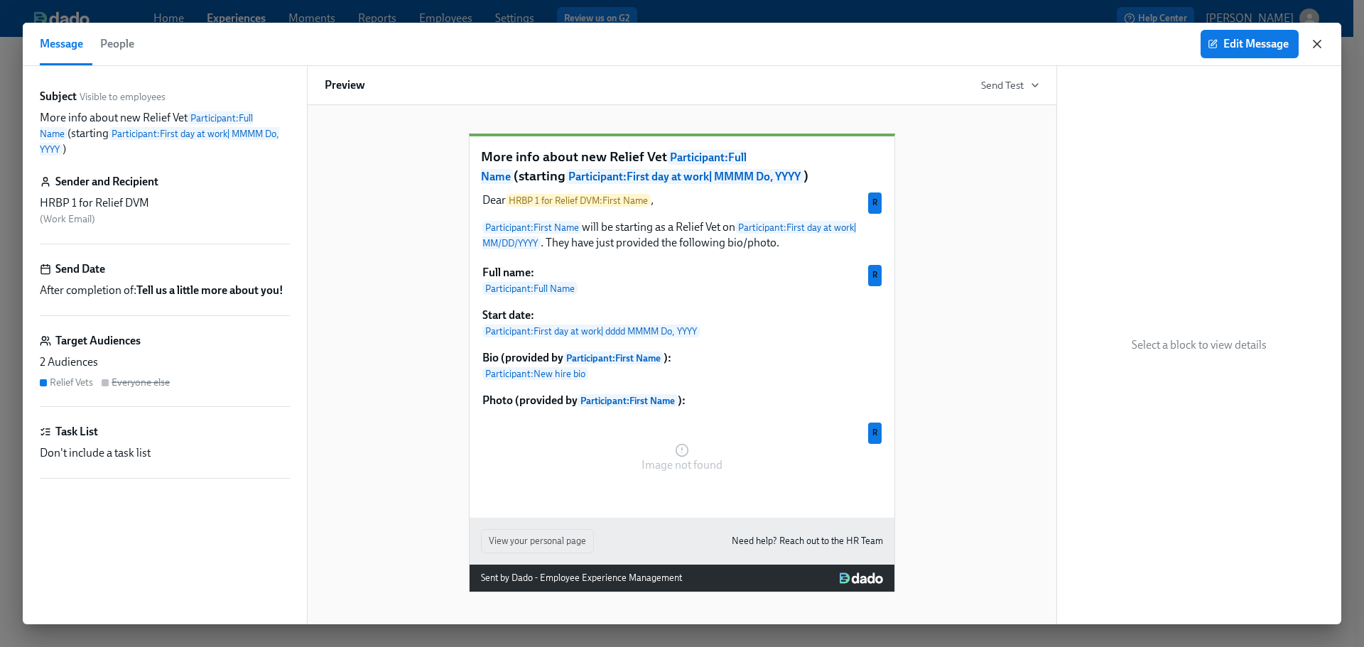
click at [1315, 37] on icon "button" at bounding box center [1317, 44] width 14 height 14
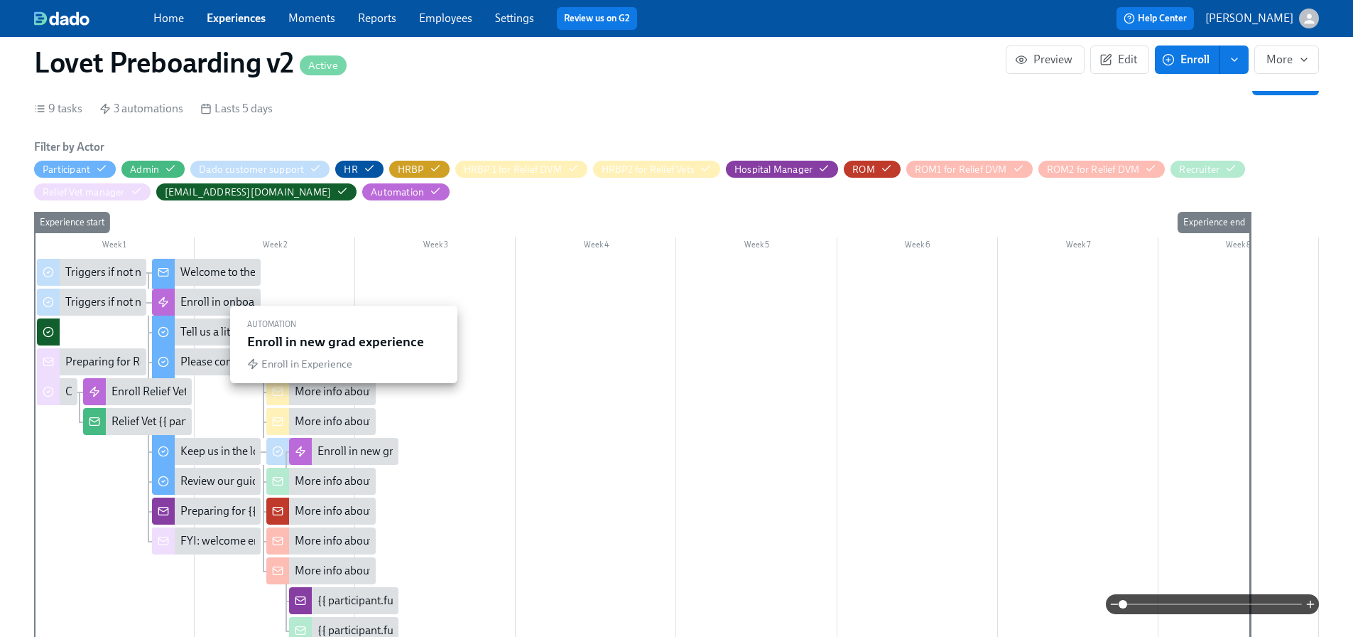
click at [379, 443] on div "Enroll in new grad experience" at bounding box center [389, 451] width 143 height 16
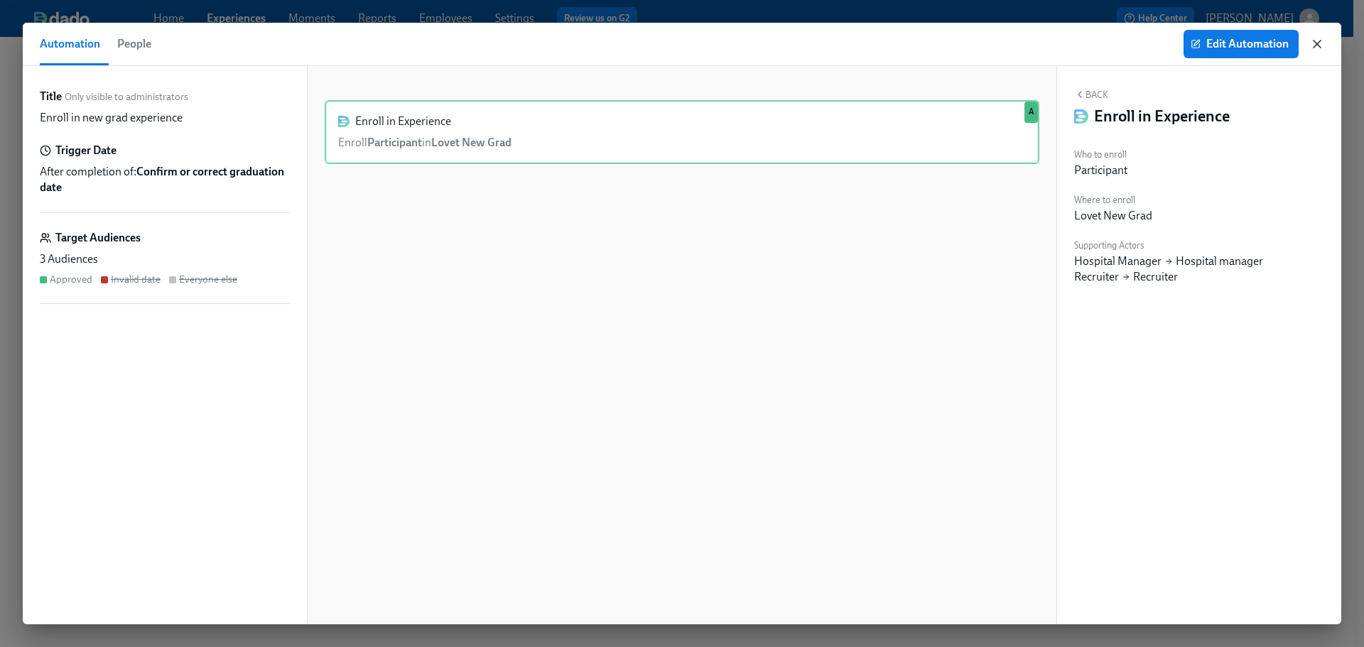
click at [1321, 41] on icon "button" at bounding box center [1317, 44] width 14 height 14
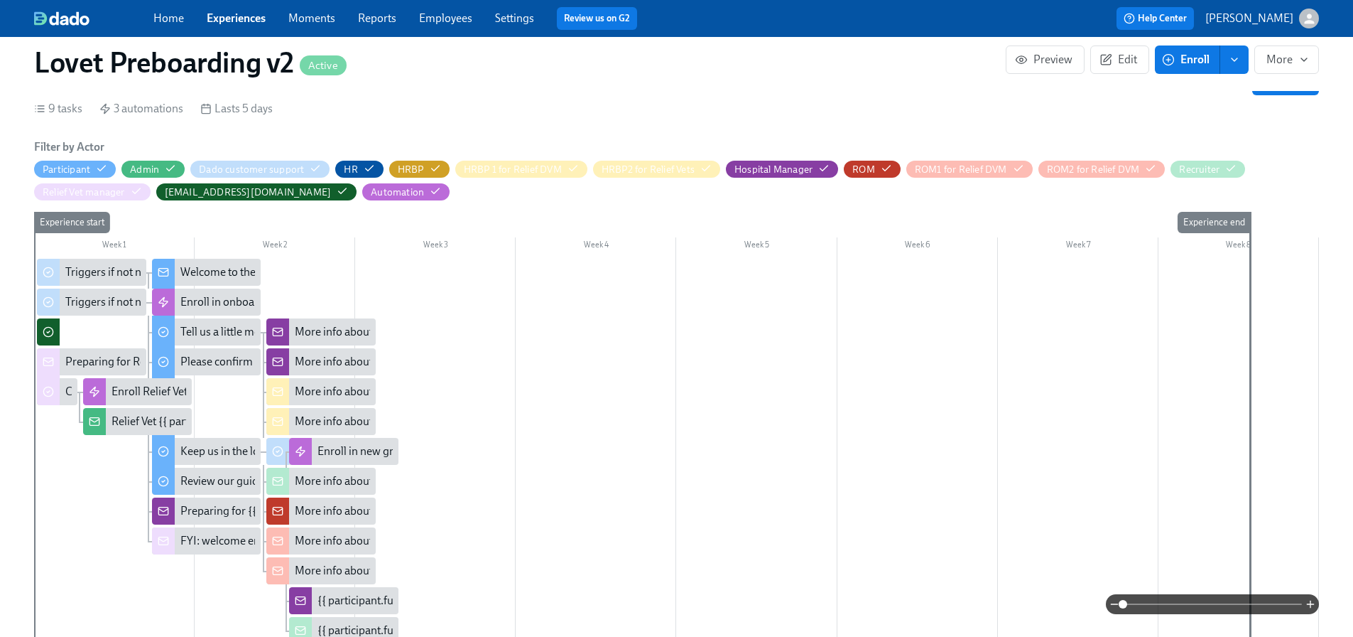
click at [332, 473] on div "More info about new joiner {{ participant.fullName }} (starting {{ participant.…" at bounding box center [668, 481] width 747 height 16
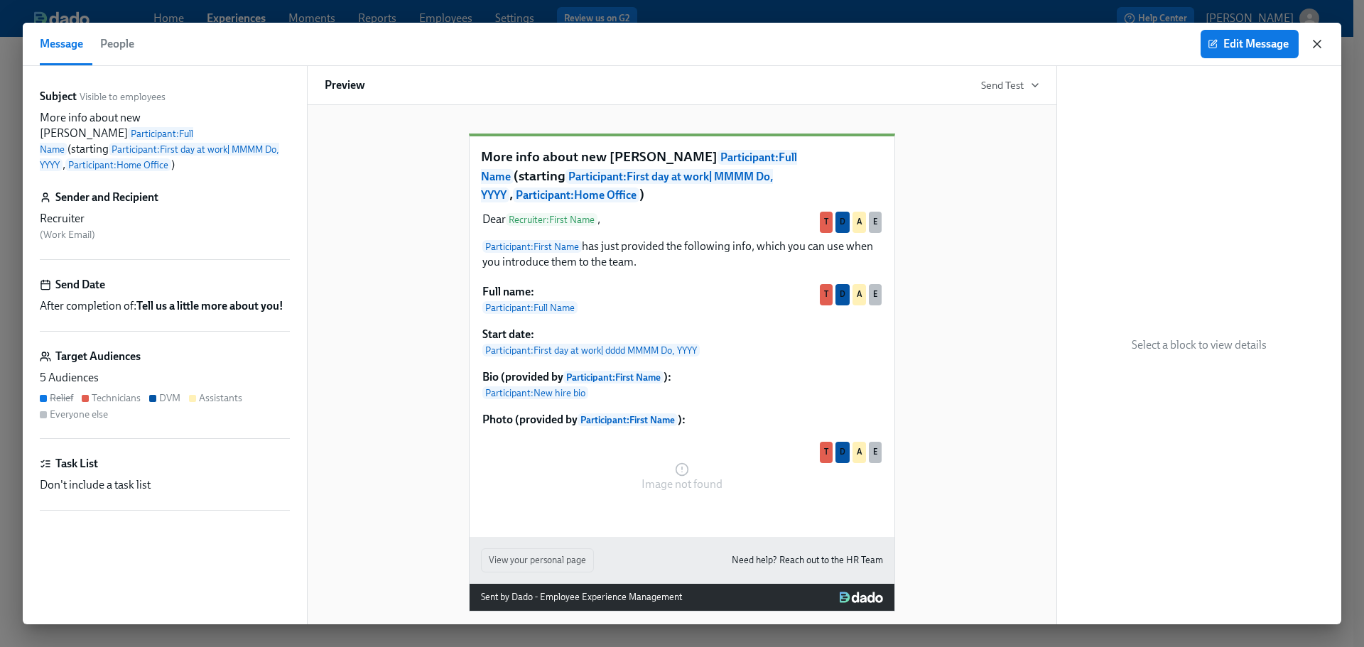
click at [1323, 41] on icon "button" at bounding box center [1317, 44] width 14 height 14
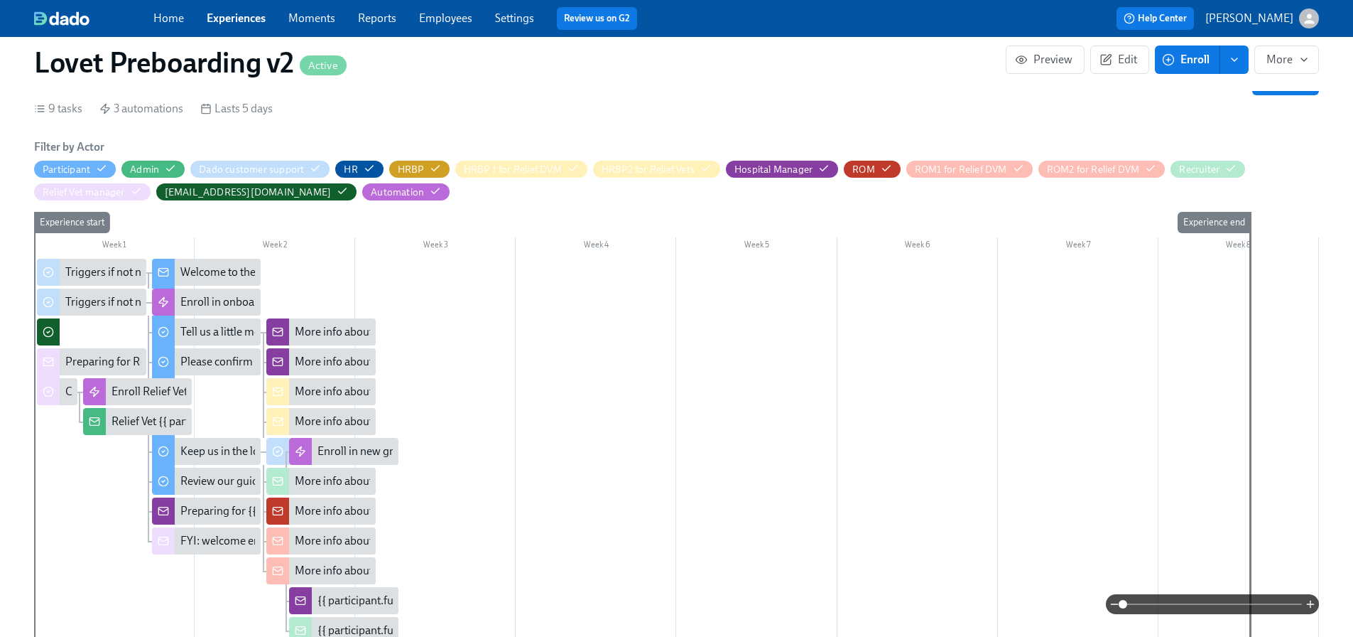
click at [345, 592] on div "{{ participant.fullName }} has shared their graduation & NAVLE dates" at bounding box center [484, 600] width 333 height 16
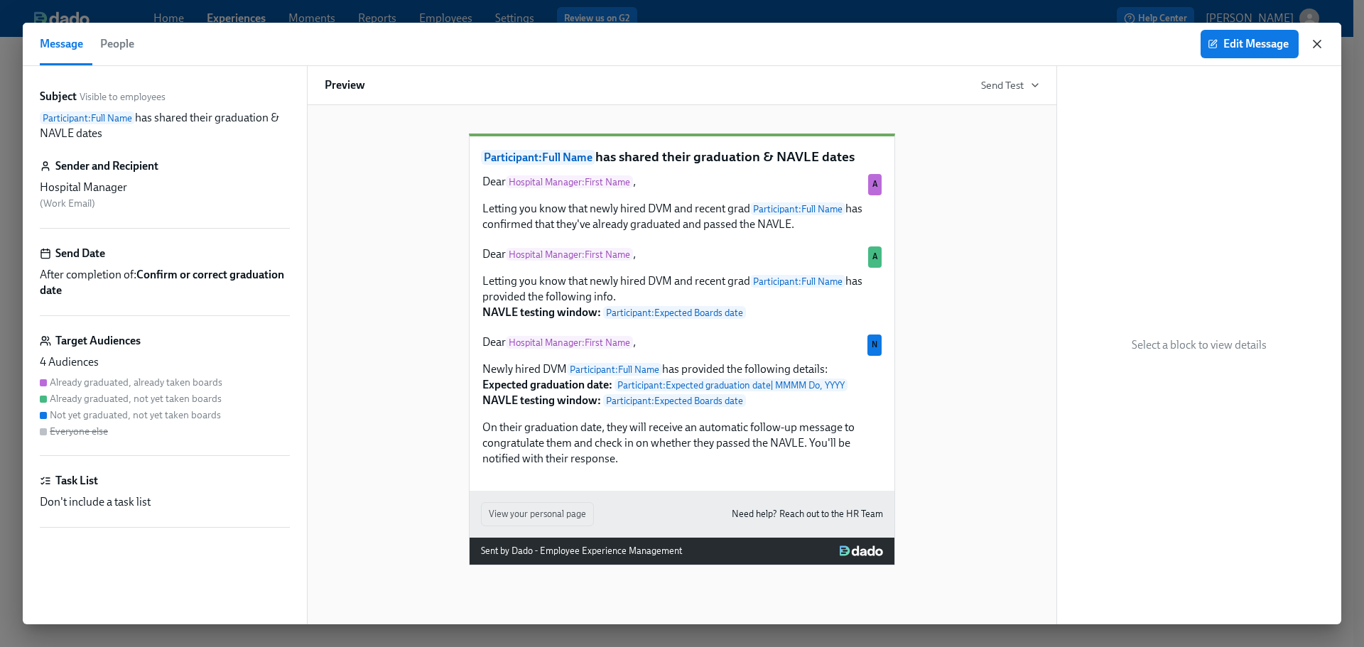
click at [1317, 44] on icon "button" at bounding box center [1316, 43] width 7 height 7
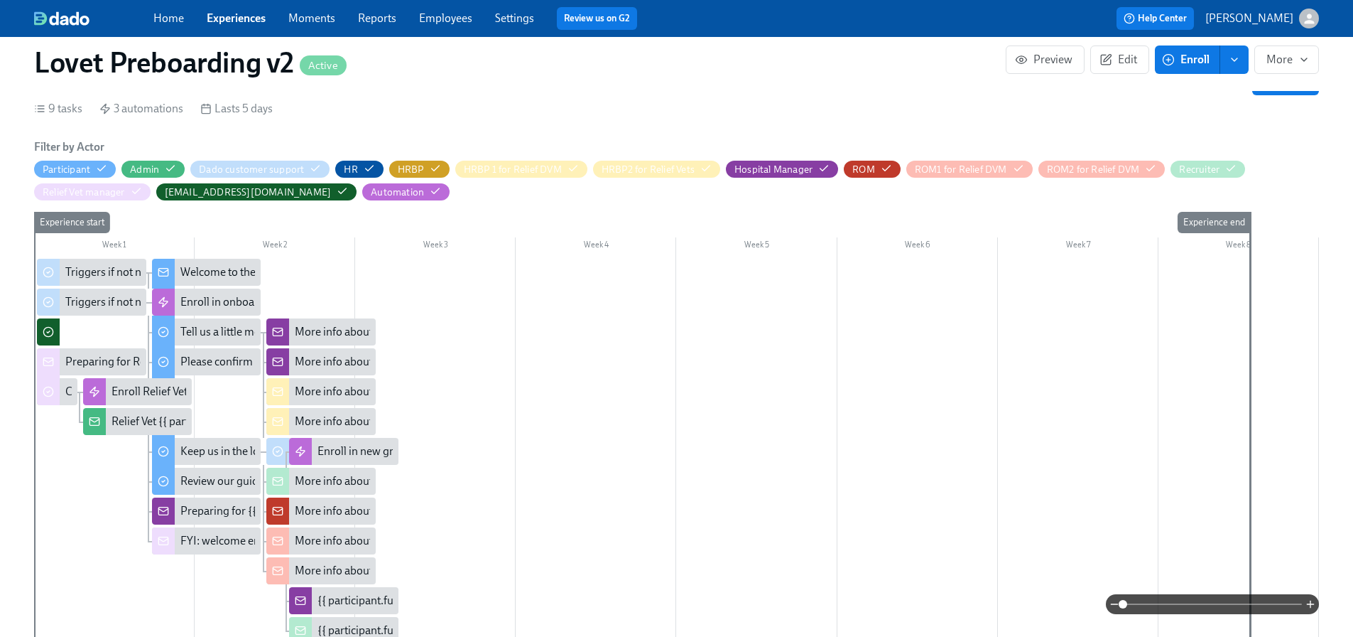
click at [348, 622] on div "{{ participant.fullName }} has shared their graduation & NAVLE dates (starting …" at bounding box center [700, 630] width 765 height 16
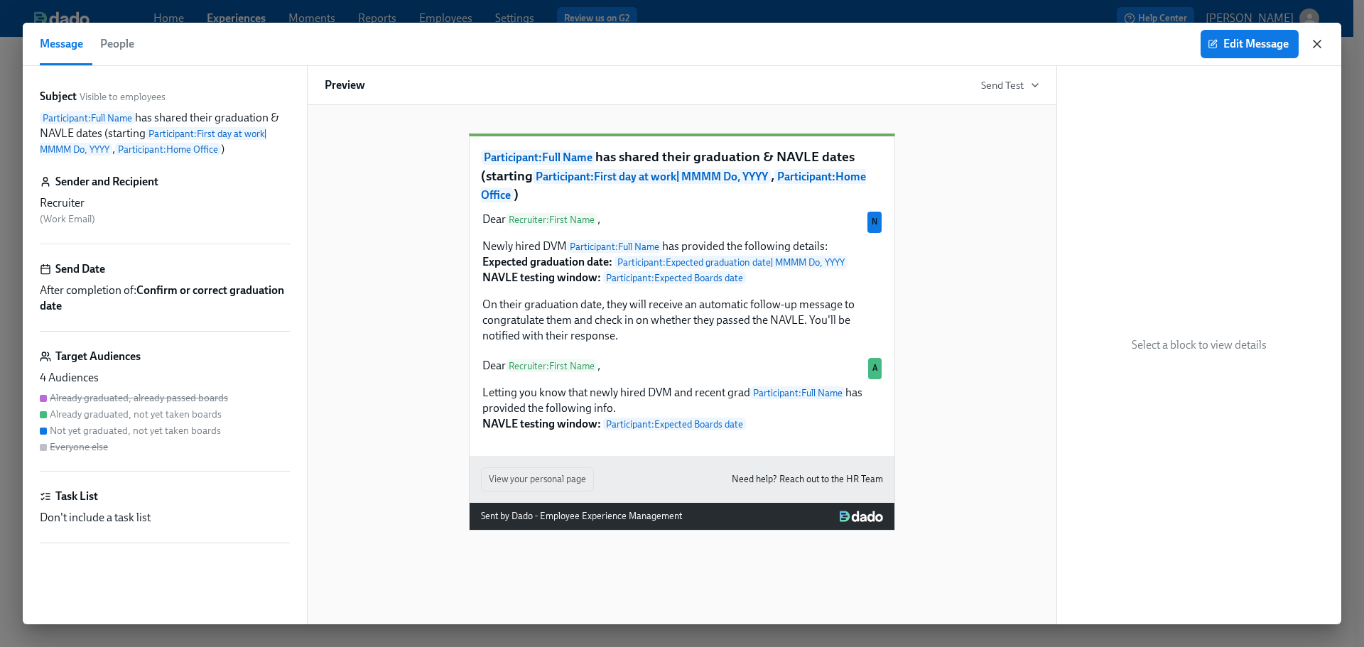
click at [1320, 43] on icon "button" at bounding box center [1317, 44] width 14 height 14
